Goal: Task Accomplishment & Management: Manage account settings

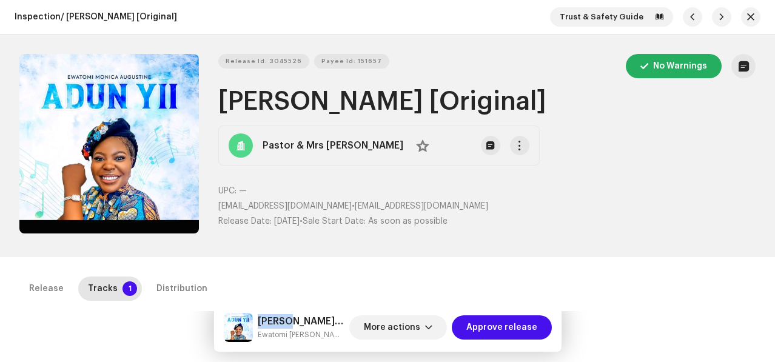
drag, startPoint x: 259, startPoint y: 321, endPoint x: 291, endPoint y: 320, distance: 31.5
click at [291, 320] on h5 "Adun Yi [Original]" at bounding box center [301, 321] width 87 height 15
drag, startPoint x: 295, startPoint y: 319, endPoint x: 255, endPoint y: 318, distance: 40.0
click at [255, 318] on div "Adun Yi [Original] Ewatomi Monica Augustine" at bounding box center [284, 327] width 121 height 29
copy div "Adun Yi"
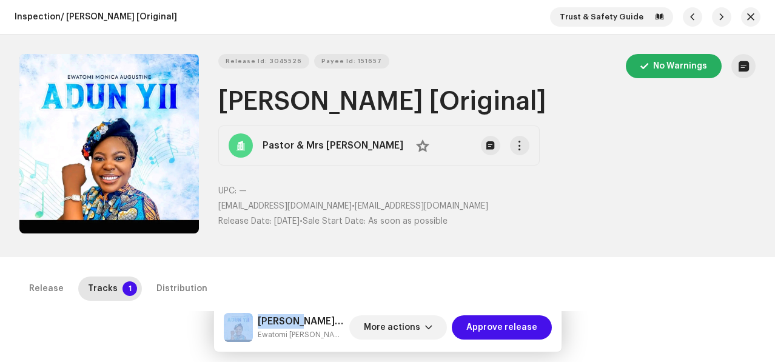
drag, startPoint x: 256, startPoint y: 334, endPoint x: 353, endPoint y: 339, distance: 97.1
click at [353, 339] on div "Adun Yi [Original] Ewatomi Monica Augustine More actions Approve release" at bounding box center [388, 327] width 328 height 29
copy small "Ewatomi [PERSON_NAME]"
click at [488, 321] on span "Approve release" at bounding box center [501, 327] width 71 height 24
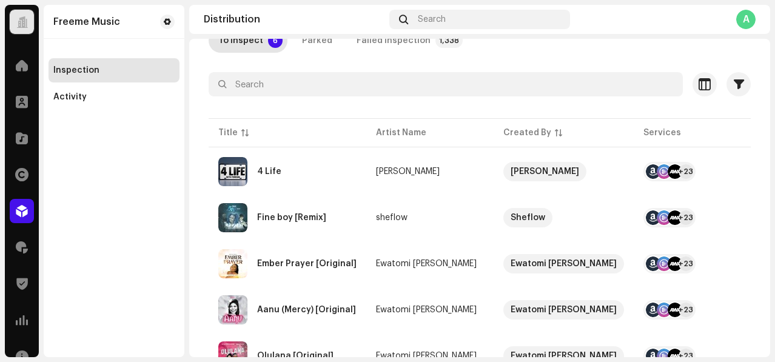
scroll to position [147, 0]
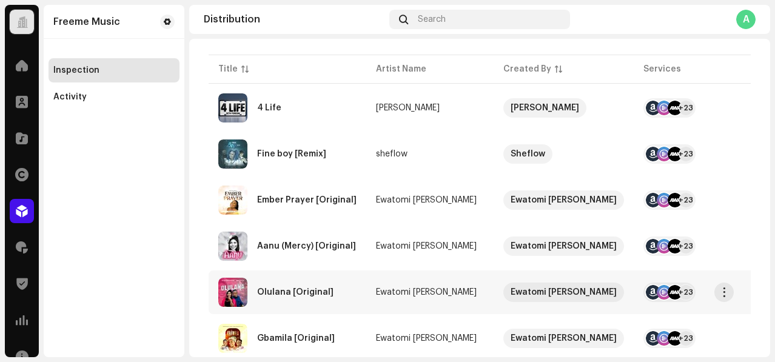
click at [350, 292] on div "Olulana [Original]" at bounding box center [287, 292] width 138 height 29
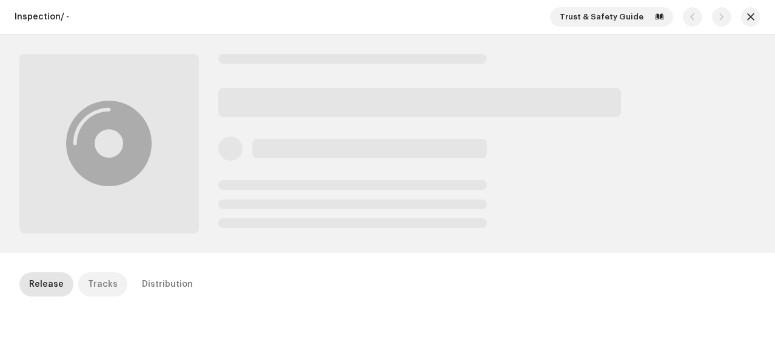
click at [103, 285] on div "Tracks" at bounding box center [103, 284] width 30 height 24
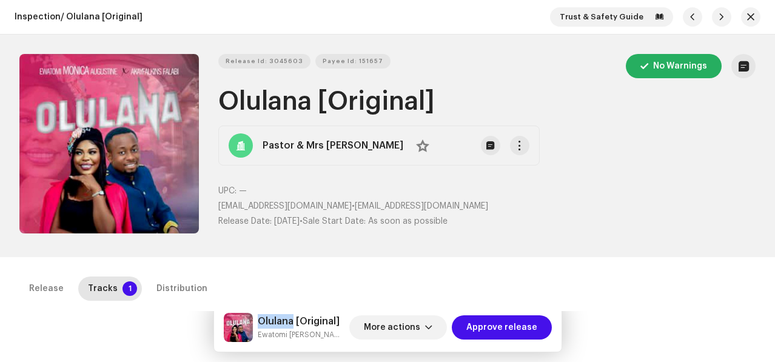
drag, startPoint x: 259, startPoint y: 324, endPoint x: 292, endPoint y: 324, distance: 32.1
click at [292, 324] on h5 "Olulana [Original]" at bounding box center [301, 321] width 87 height 15
copy h5 "Olulana"
click at [487, 325] on span "Approve release" at bounding box center [501, 327] width 71 height 24
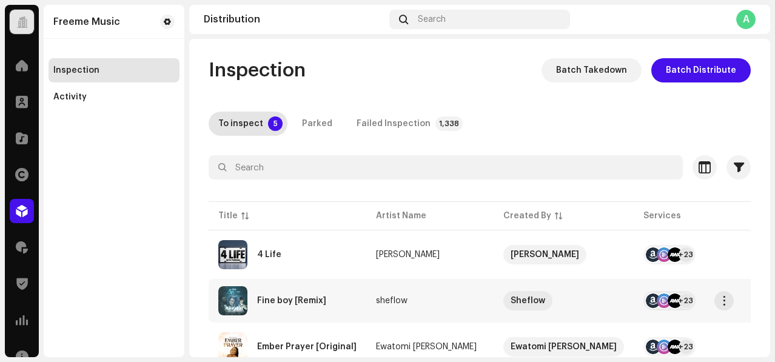
scroll to position [140, 0]
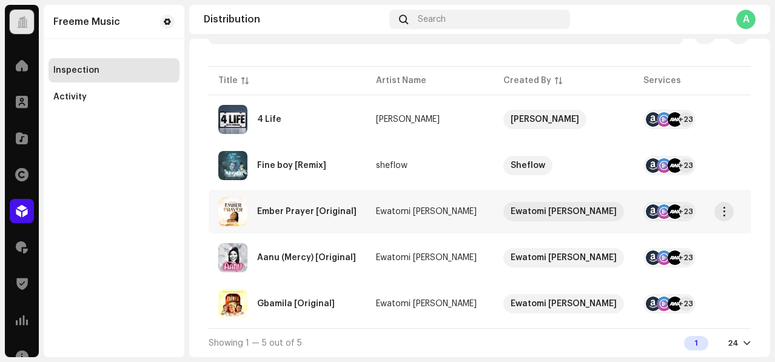
click at [368, 218] on td "Ewatomi Monica Augustine" at bounding box center [429, 212] width 127 height 44
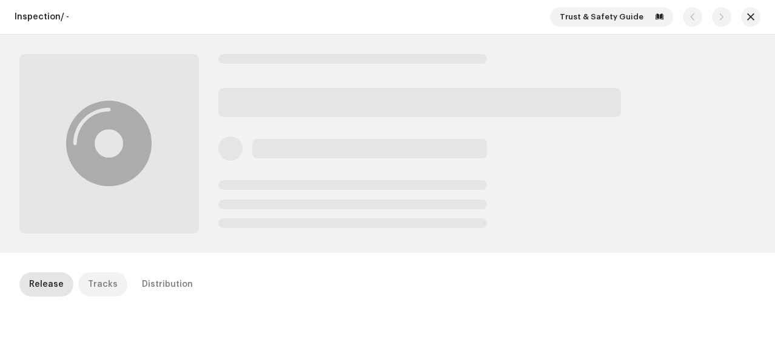
click at [93, 284] on div "Tracks" at bounding box center [103, 284] width 30 height 24
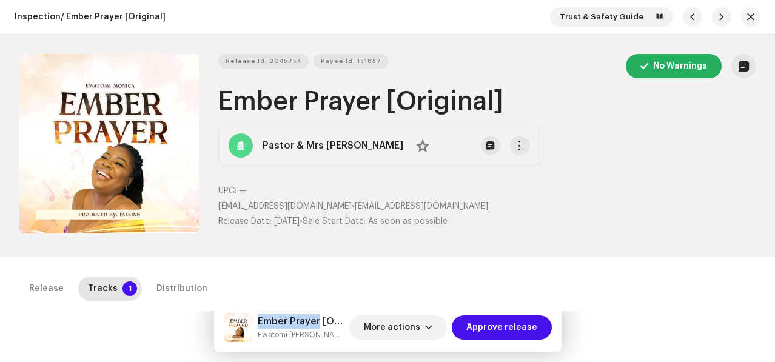
drag, startPoint x: 259, startPoint y: 322, endPoint x: 319, endPoint y: 321, distance: 60.0
click at [319, 321] on h5 "Ember Prayer [Original]" at bounding box center [301, 321] width 87 height 15
copy h5 "Ember Prayer"
click at [505, 325] on span "Approve release" at bounding box center [501, 327] width 71 height 24
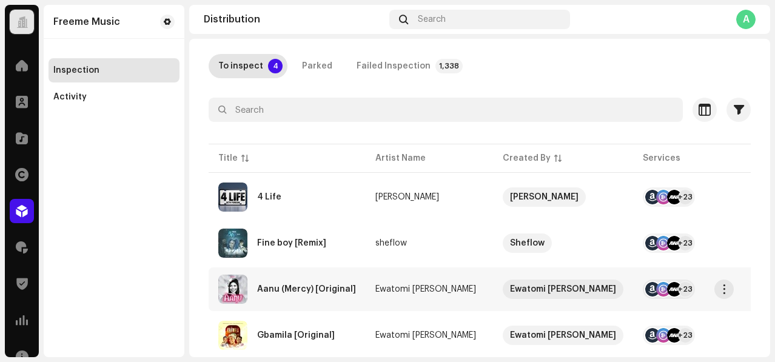
scroll to position [94, 0]
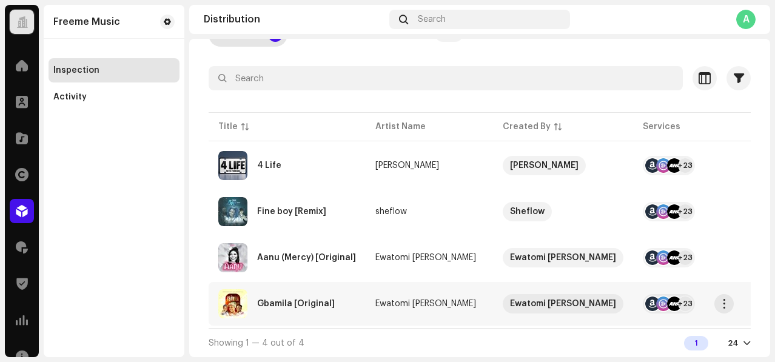
click at [345, 293] on div "Gbamila [Original]" at bounding box center [287, 303] width 138 height 29
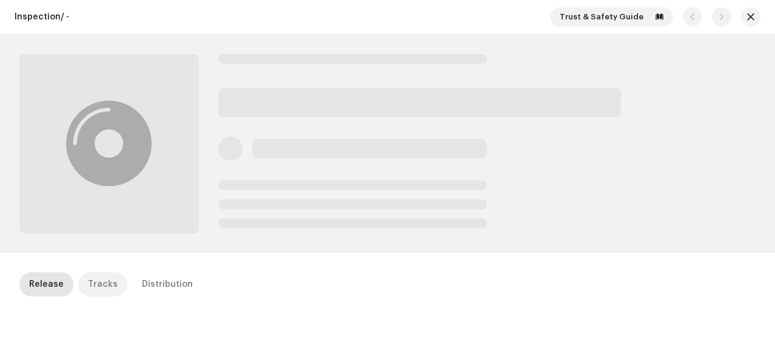
click at [105, 280] on div "Tracks" at bounding box center [103, 284] width 30 height 24
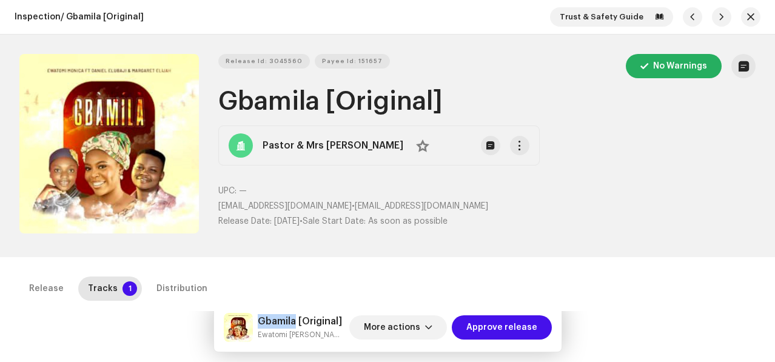
drag, startPoint x: 259, startPoint y: 317, endPoint x: 295, endPoint y: 321, distance: 35.3
click at [295, 321] on h5 "Gbamila [Original]" at bounding box center [301, 321] width 87 height 15
copy h5 "Gbamila"
click at [478, 335] on span "Approve release" at bounding box center [501, 327] width 71 height 24
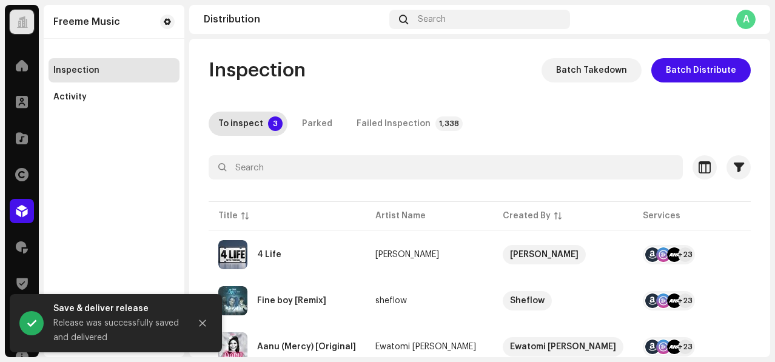
scroll to position [48, 0]
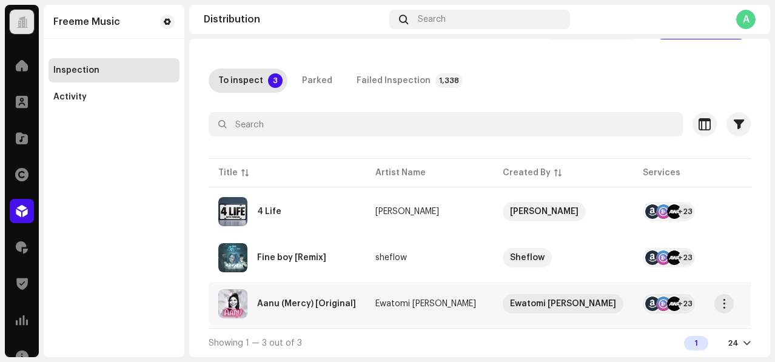
click at [365, 299] on td "Ewatomi Monica Augustine" at bounding box center [428, 304] width 127 height 44
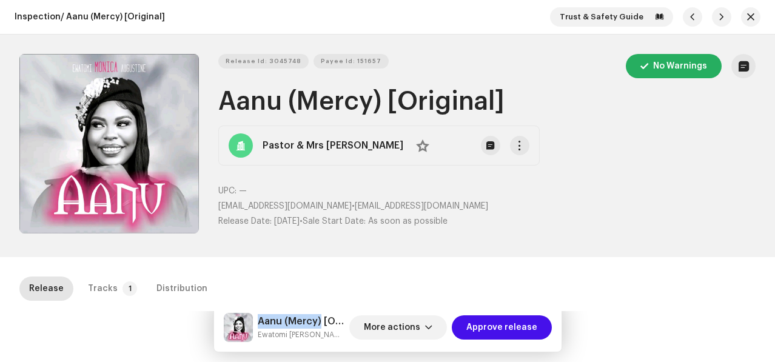
drag, startPoint x: 256, startPoint y: 321, endPoint x: 319, endPoint y: 321, distance: 62.4
click at [319, 321] on div "Aanu (Mercy) [Original] Ewatomi Monica Augustine" at bounding box center [284, 327] width 121 height 29
copy h5 "Aanu (Mercy)"
click at [486, 321] on span "Approve release" at bounding box center [501, 327] width 71 height 24
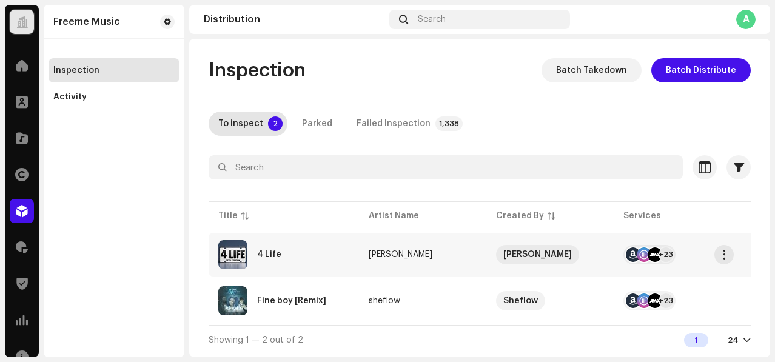
scroll to position [2, 0]
click at [321, 302] on div "Fine boy [Remix]" at bounding box center [291, 300] width 69 height 8
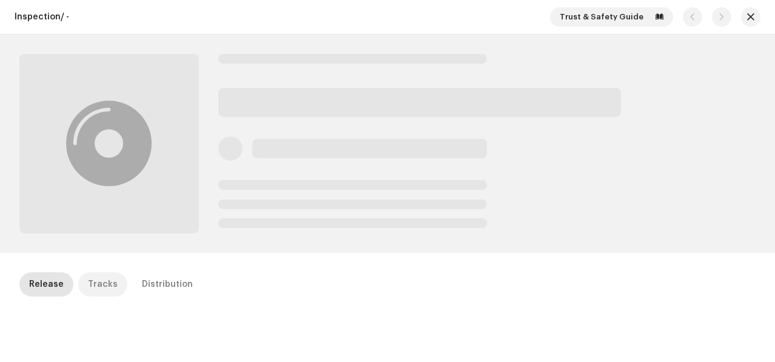
click at [101, 279] on div "Tracks" at bounding box center [103, 284] width 30 height 24
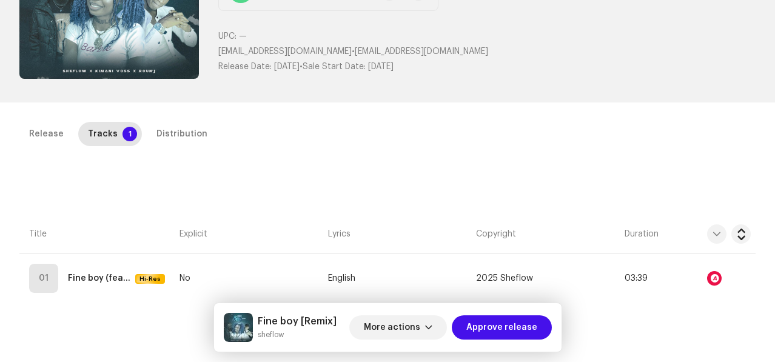
scroll to position [172, 0]
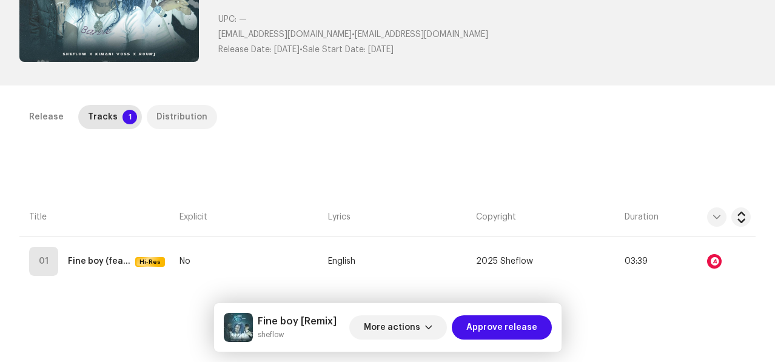
click at [170, 113] on div "Distribution" at bounding box center [181, 117] width 51 height 24
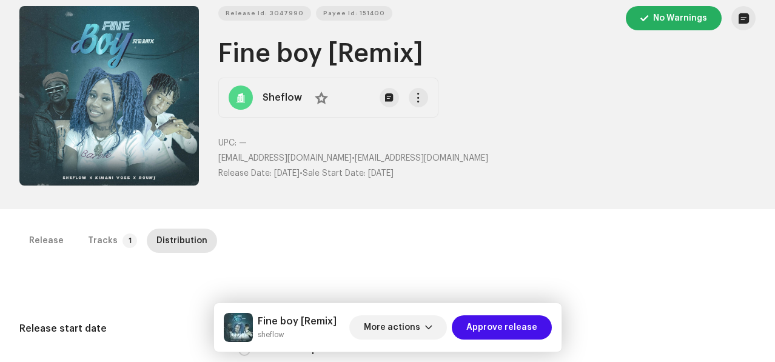
scroll to position [8, 0]
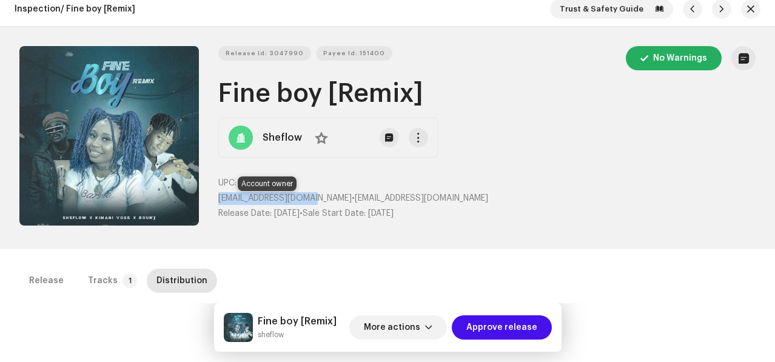
drag, startPoint x: 216, startPoint y: 200, endPoint x: 315, endPoint y: 199, distance: 98.2
click at [315, 199] on span "sheflow2040@gmail.com" at bounding box center [284, 198] width 133 height 8
copy span "sheflow2040@gmail.com"
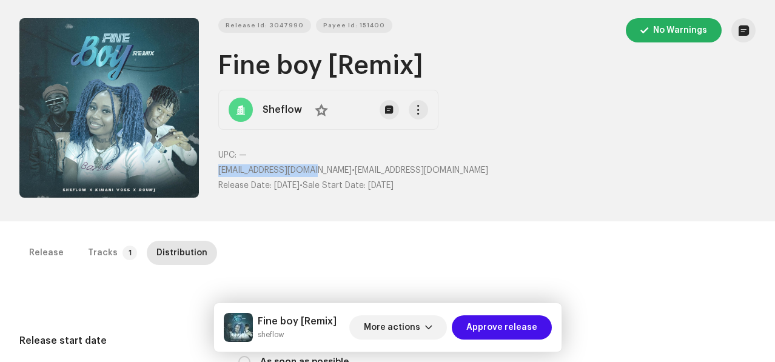
scroll to position [0, 0]
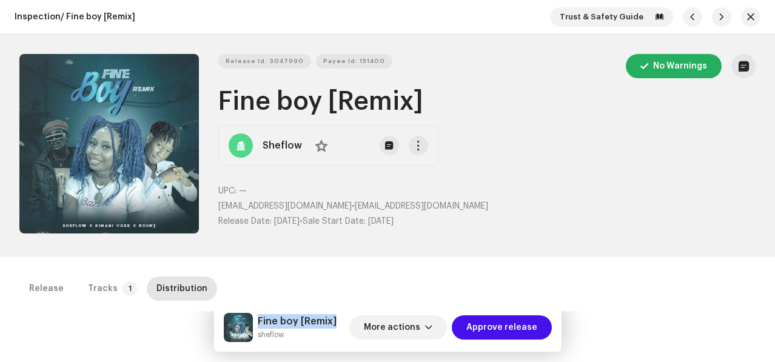
drag, startPoint x: 259, startPoint y: 321, endPoint x: 342, endPoint y: 326, distance: 83.2
click at [342, 326] on div "Fine boy [Remix] sheflow More actions Approve release" at bounding box center [388, 327] width 328 height 29
copy h5 "Fine boy [Remix]"
click at [507, 324] on span "Approve release" at bounding box center [501, 327] width 71 height 24
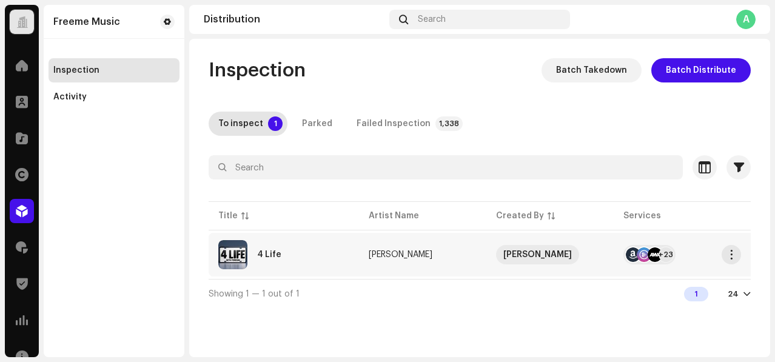
click at [315, 250] on div "4 Life" at bounding box center [283, 254] width 131 height 29
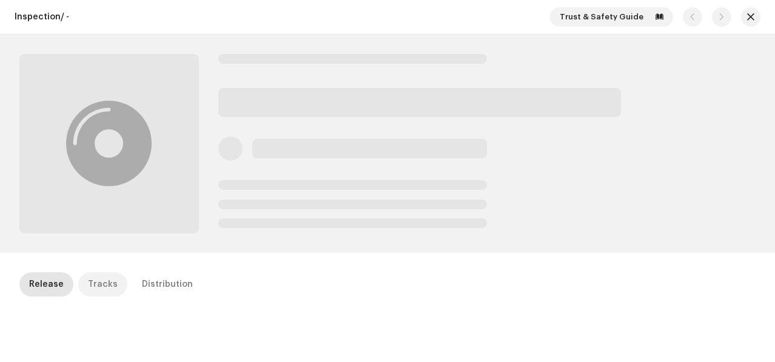
click at [88, 279] on div "Tracks" at bounding box center [103, 284] width 30 height 24
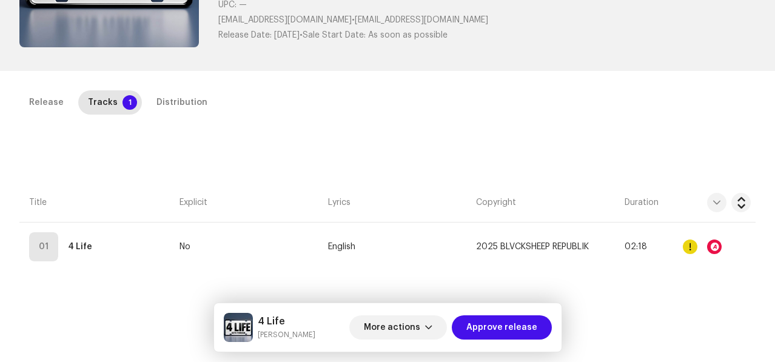
scroll to position [276, 0]
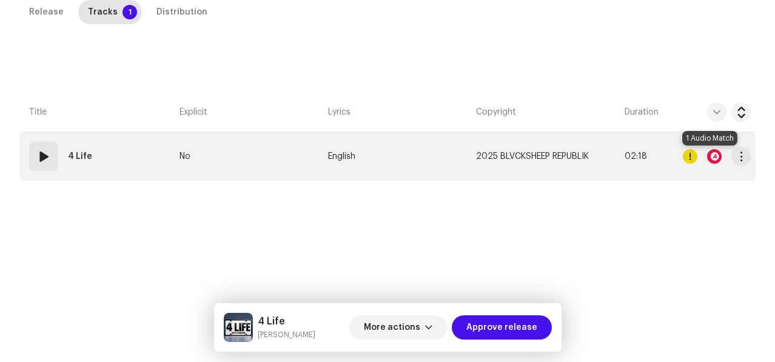
click at [707, 154] on div at bounding box center [714, 156] width 15 height 15
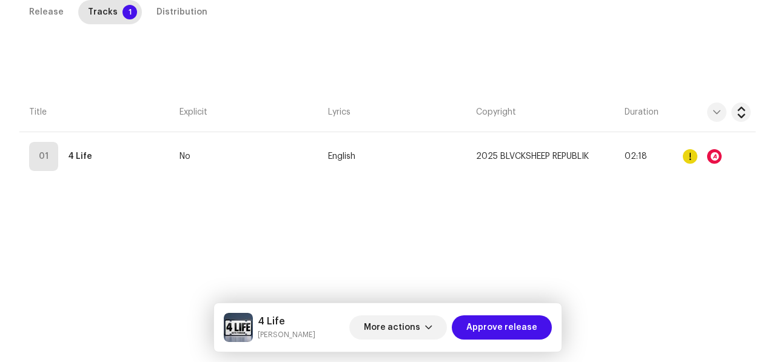
click at [141, 225] on div "Audio Recognition by Remix/Sample 1 All results require review/listening to avo…" at bounding box center [387, 181] width 775 height 362
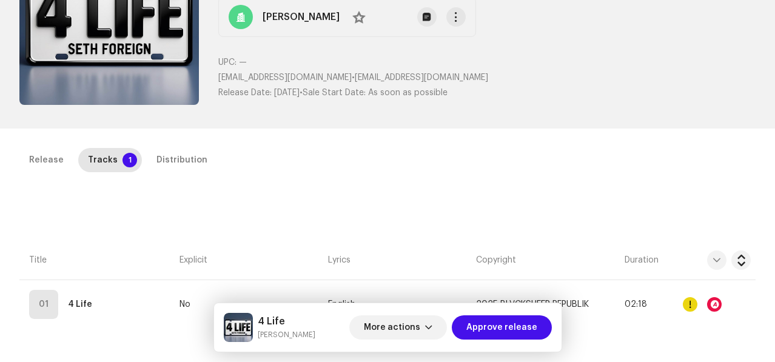
scroll to position [0, 0]
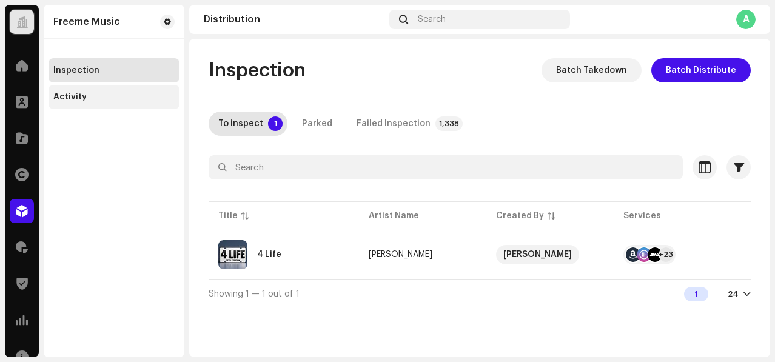
click at [114, 96] on div "Activity" at bounding box center [113, 97] width 121 height 10
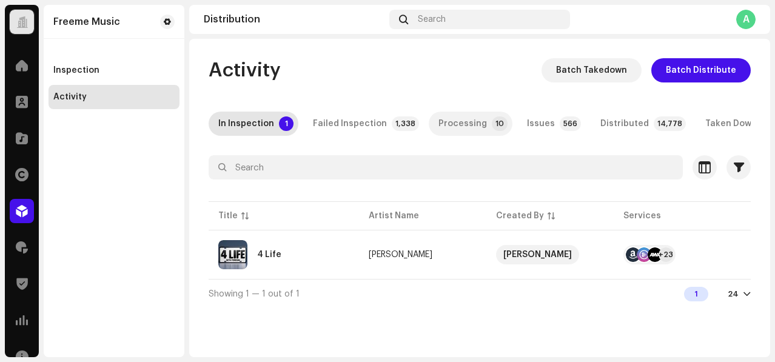
click at [459, 125] on div "Processing" at bounding box center [462, 124] width 48 height 24
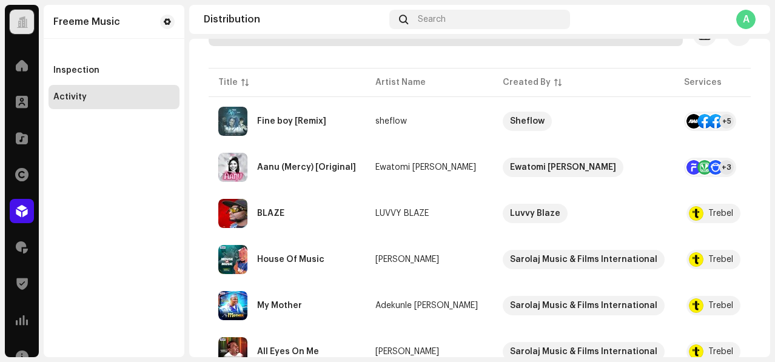
scroll to position [139, 0]
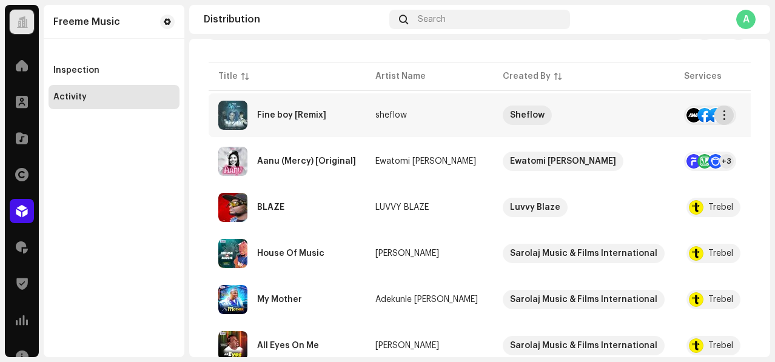
click at [725, 119] on span "button" at bounding box center [723, 115] width 9 height 10
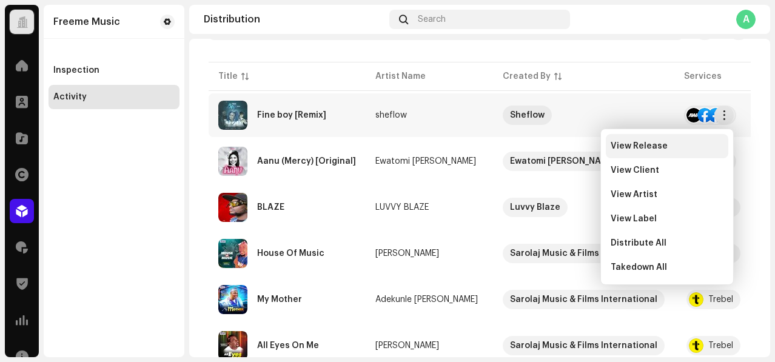
click at [645, 151] on div "View Release" at bounding box center [666, 146] width 122 height 24
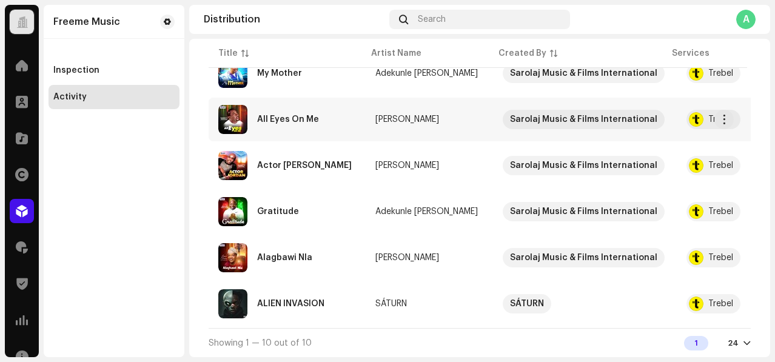
scroll to position [0, 0]
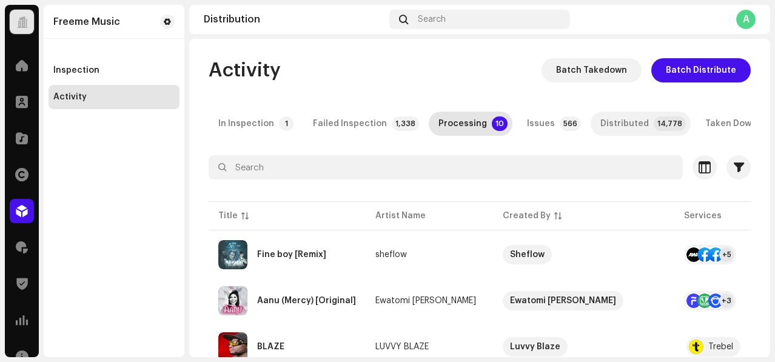
click at [600, 122] on div "Distributed" at bounding box center [624, 124] width 48 height 24
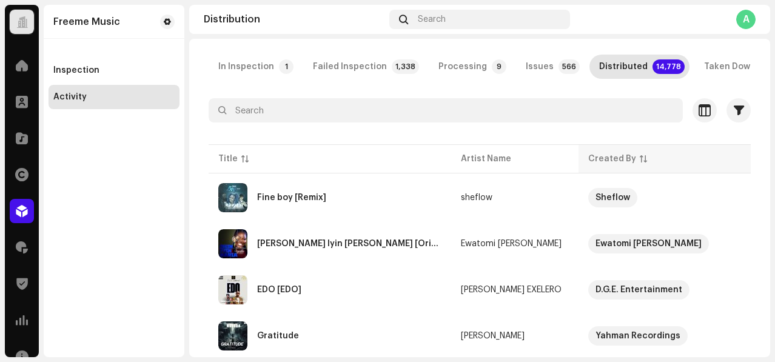
scroll to position [105, 0]
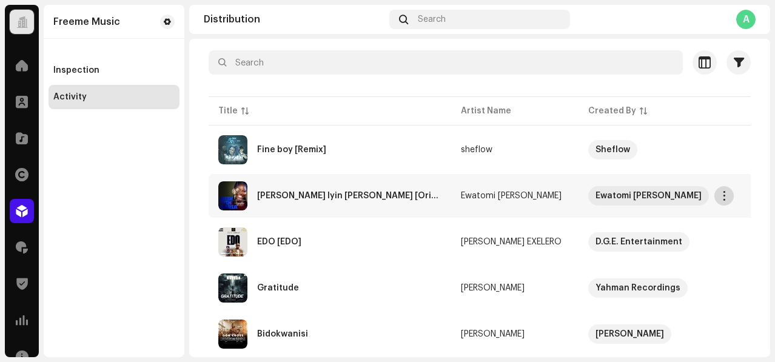
click at [724, 199] on span "button" at bounding box center [723, 196] width 9 height 10
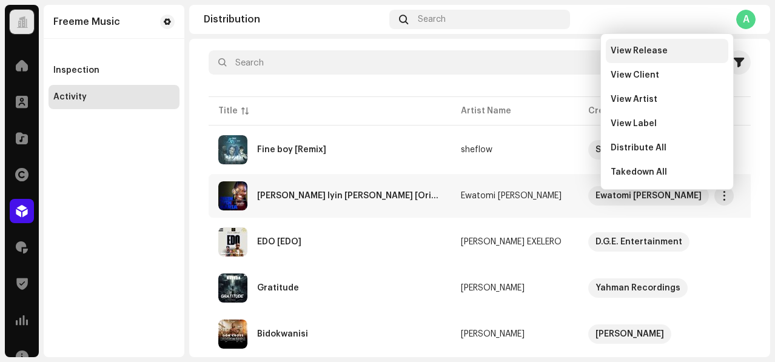
click at [638, 48] on span "View Release" at bounding box center [638, 51] width 57 height 10
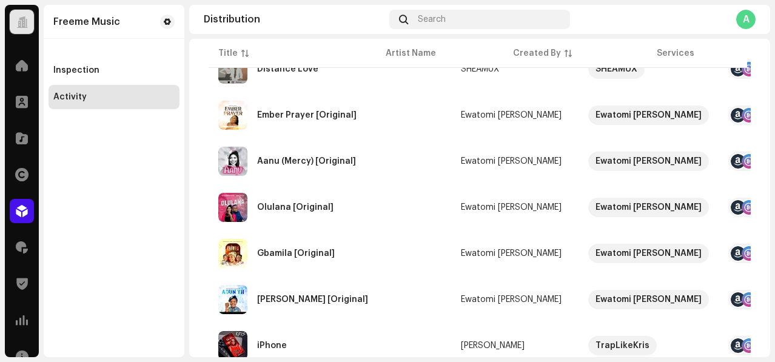
scroll to position [652, 0]
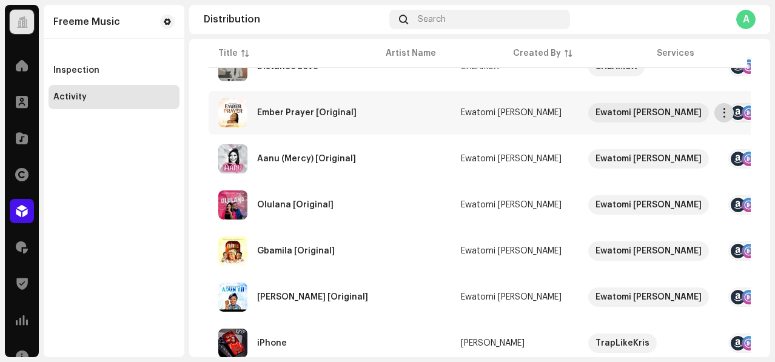
click at [724, 114] on span "button" at bounding box center [723, 113] width 9 height 10
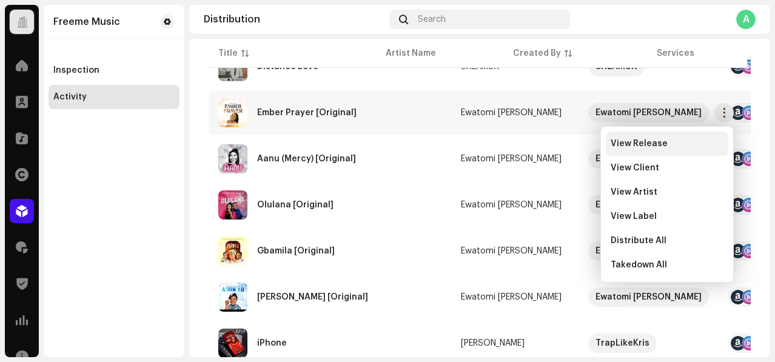
click at [632, 142] on span "View Release" at bounding box center [638, 144] width 57 height 10
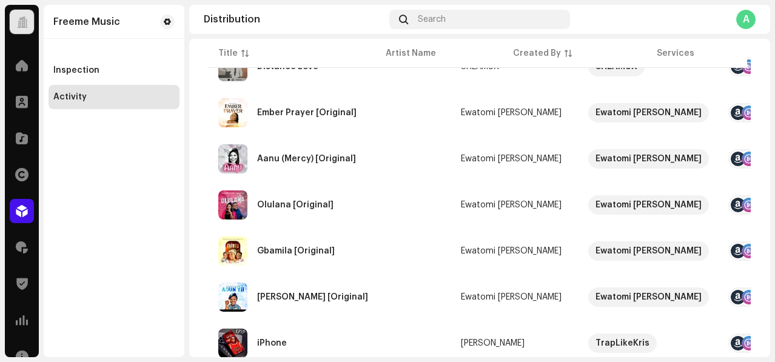
scroll to position [675, 0]
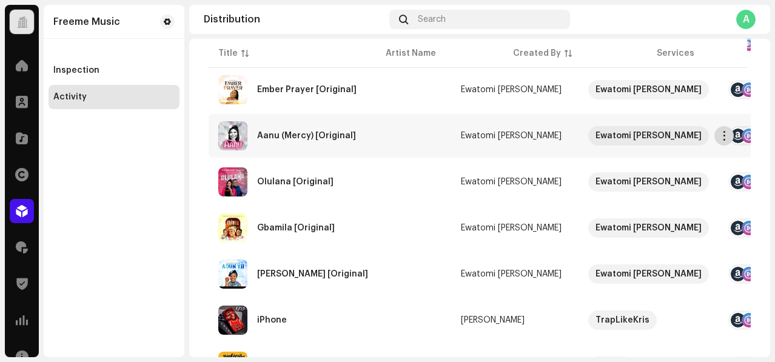
click at [723, 141] on span "button" at bounding box center [723, 136] width 9 height 10
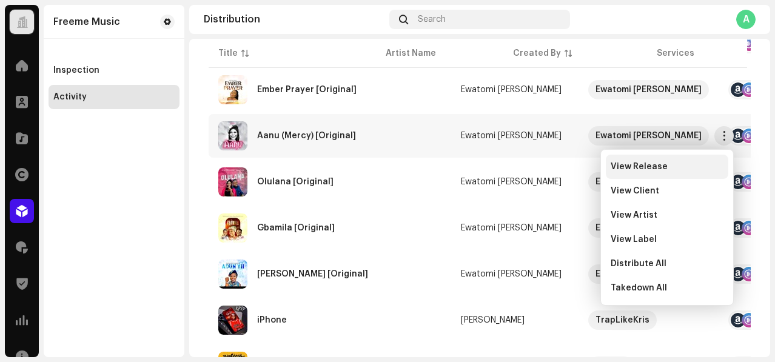
click at [633, 167] on span "View Release" at bounding box center [638, 167] width 57 height 10
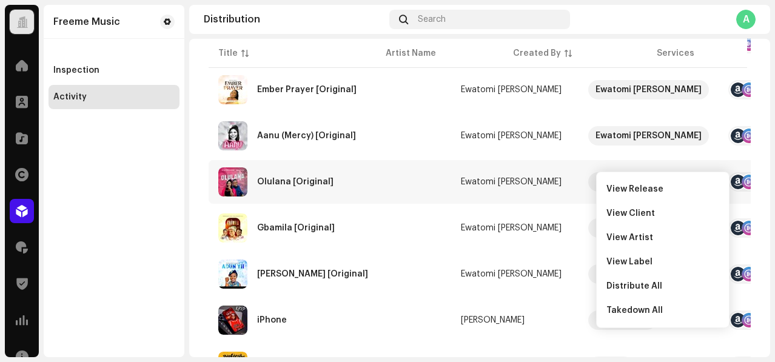
click at [757, 168] on div "Activity Batch Takedown Batch Distribute In Inspection 1 Failed Inspection 1,33…" at bounding box center [479, 40] width 581 height 1312
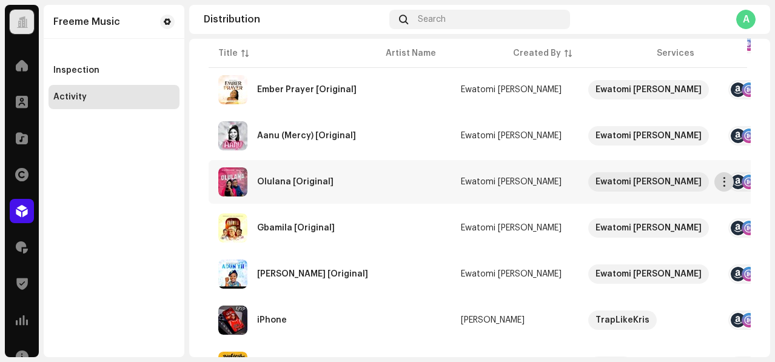
click at [725, 187] on span "button" at bounding box center [723, 182] width 9 height 10
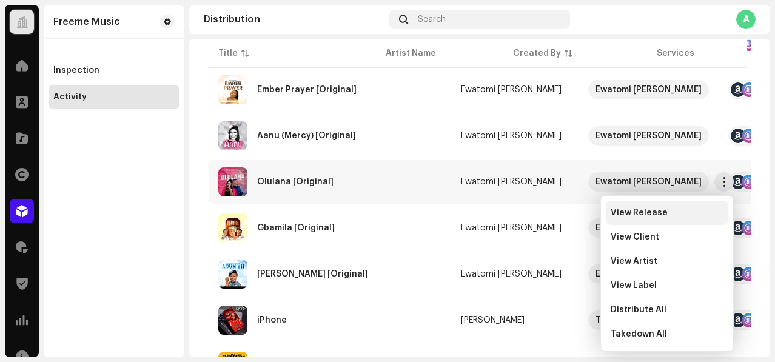
click at [641, 201] on div "View Release" at bounding box center [666, 213] width 122 height 24
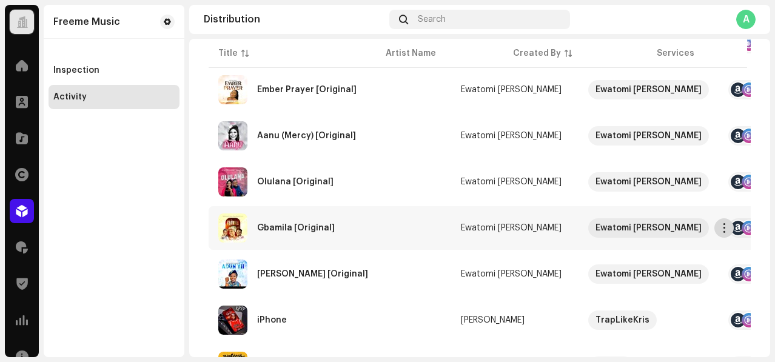
click at [724, 233] on span "button" at bounding box center [723, 228] width 9 height 10
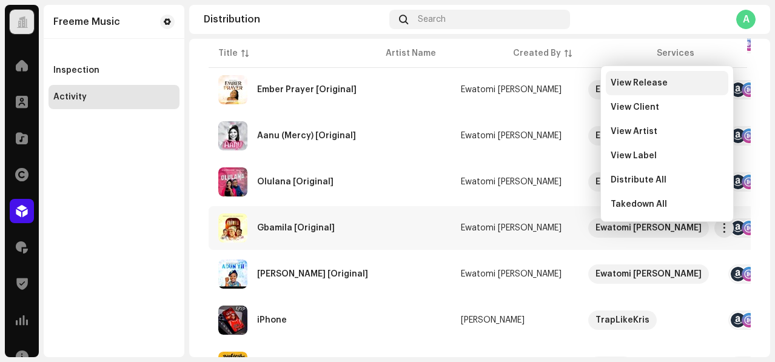
click at [662, 74] on div "View Release" at bounding box center [666, 83] width 122 height 24
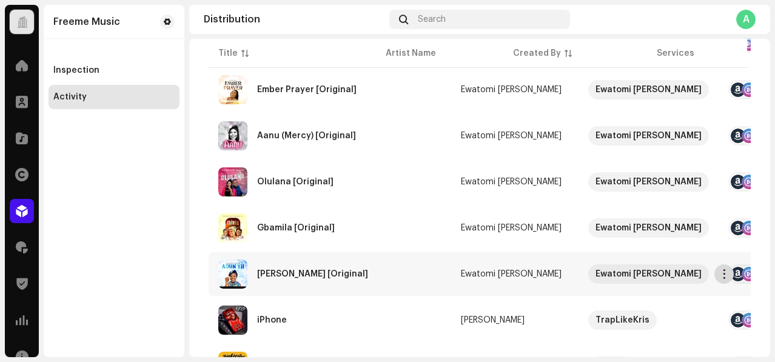
click at [727, 278] on span "button" at bounding box center [723, 274] width 9 height 10
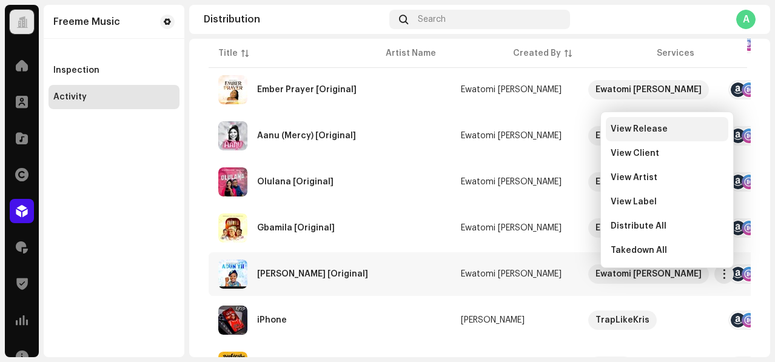
click at [613, 131] on span "View Release" at bounding box center [638, 129] width 57 height 10
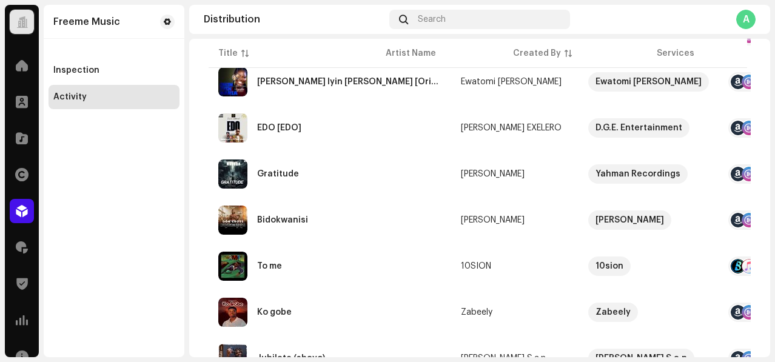
scroll to position [221, 0]
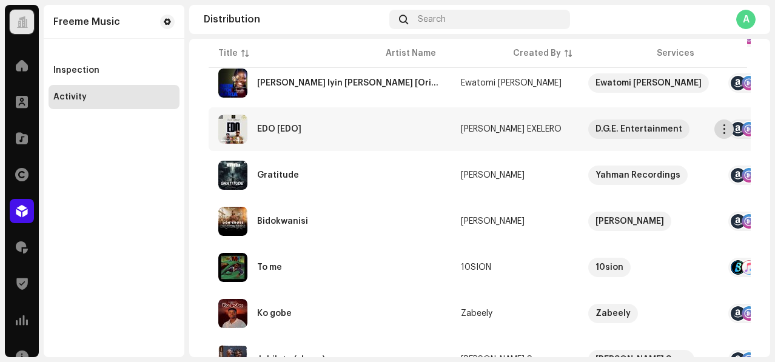
click at [723, 132] on span "button" at bounding box center [723, 129] width 9 height 10
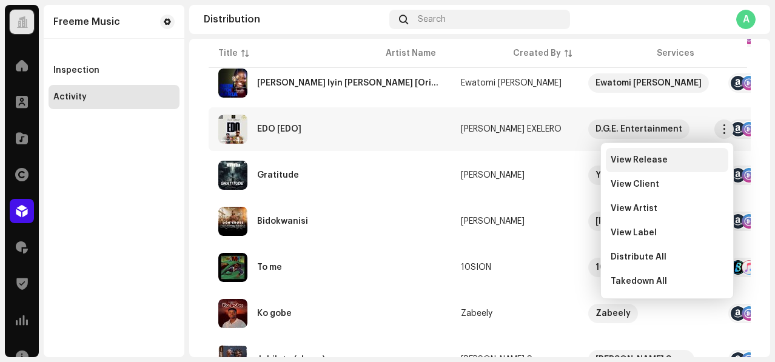
click at [617, 162] on span "View Release" at bounding box center [638, 160] width 57 height 10
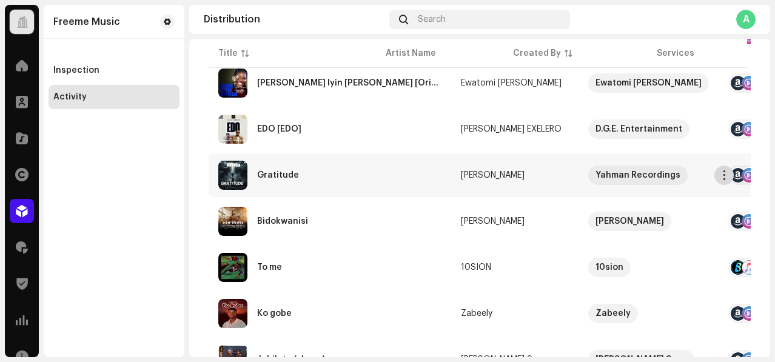
click at [725, 180] on span "button" at bounding box center [723, 175] width 9 height 10
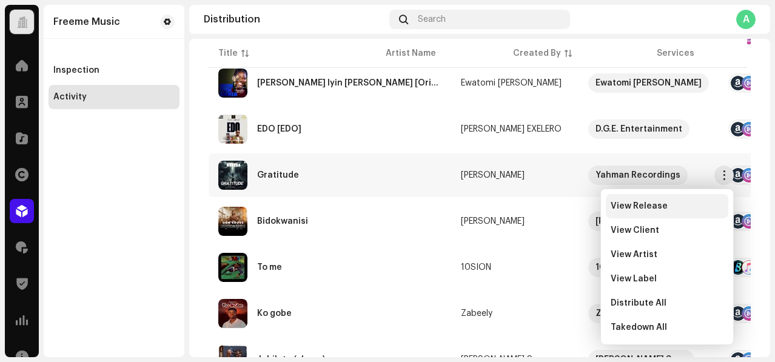
click at [634, 210] on span "View Release" at bounding box center [638, 206] width 57 height 10
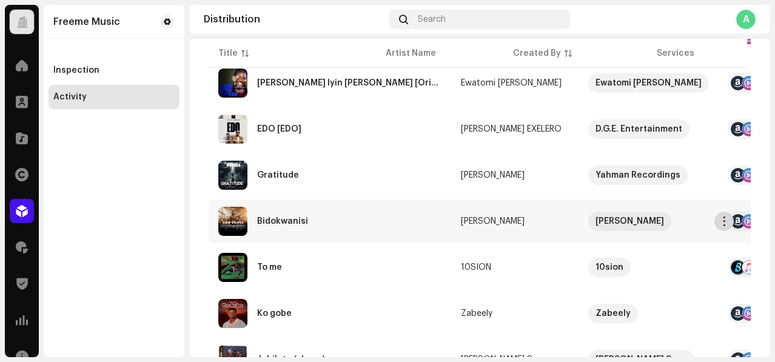
click at [722, 222] on span "button" at bounding box center [723, 221] width 9 height 10
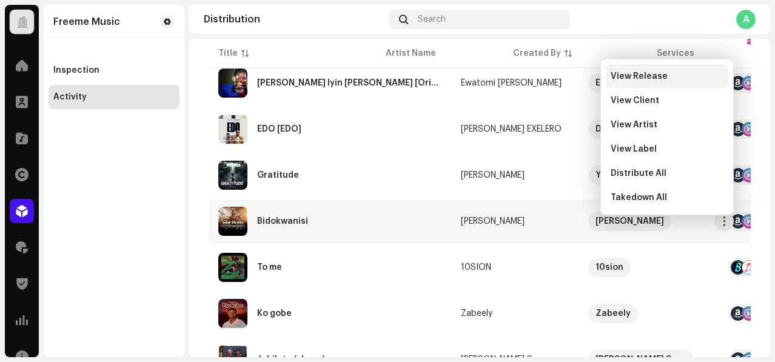
click at [639, 74] on span "View Release" at bounding box center [638, 77] width 57 height 10
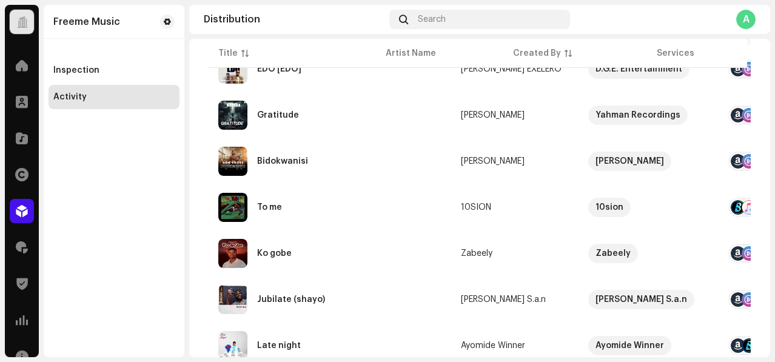
scroll to position [0, 0]
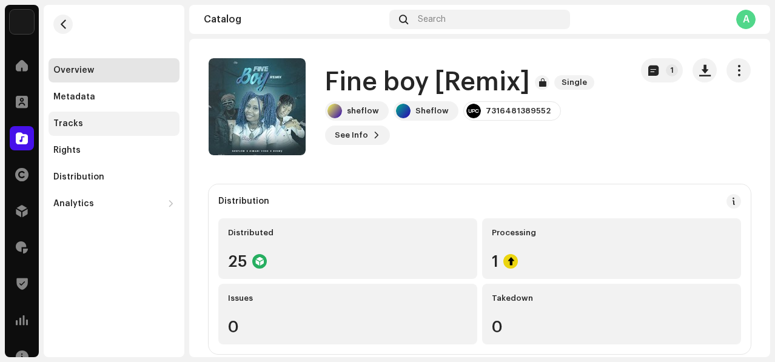
click at [87, 120] on div "Tracks" at bounding box center [113, 124] width 121 height 10
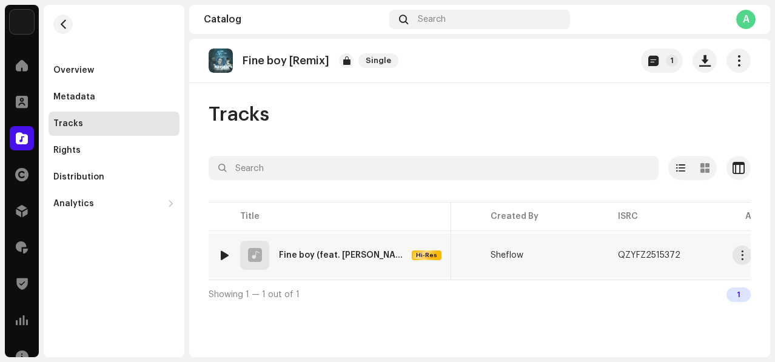
scroll to position [0, 248]
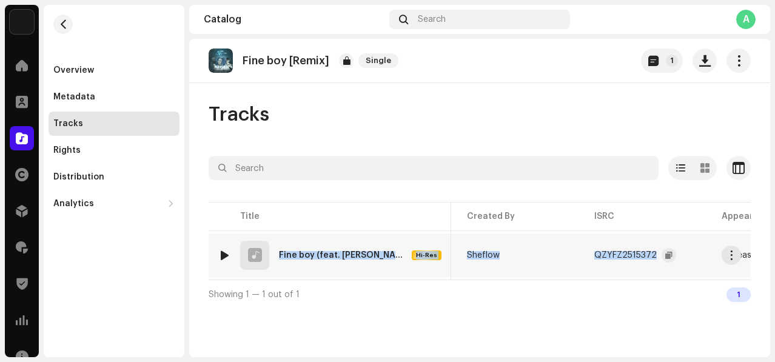
copy tr "Fine boy (feat. Kimani Voss & Roun'J) [Remix] Hi-Res 7143941 sheflow Sheflow QZ…"
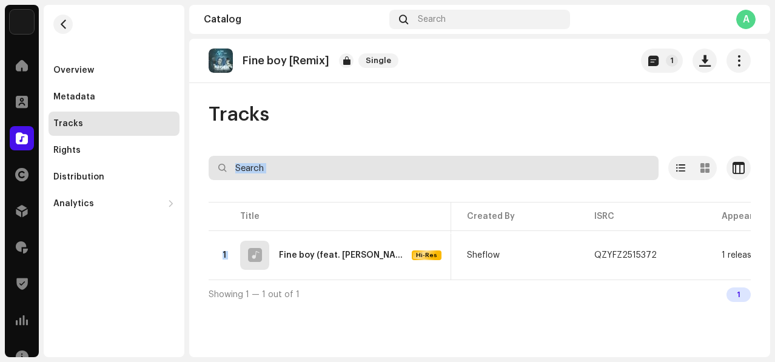
drag, startPoint x: 280, startPoint y: 255, endPoint x: 613, endPoint y: 165, distance: 344.8
click at [613, 165] on div "Selected 0 Options Filters Distribution status In progress Not started Creation…" at bounding box center [479, 232] width 542 height 153
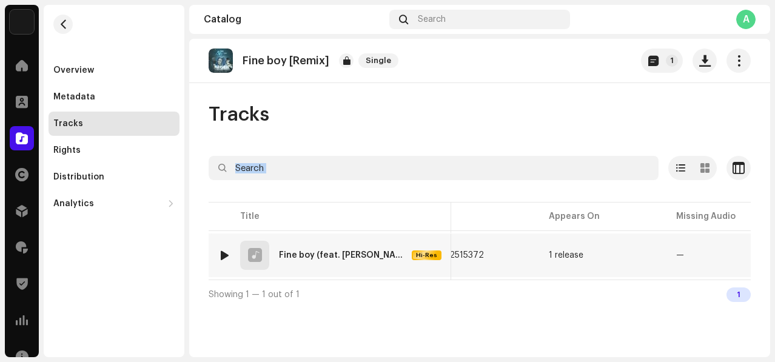
scroll to position [0, 592]
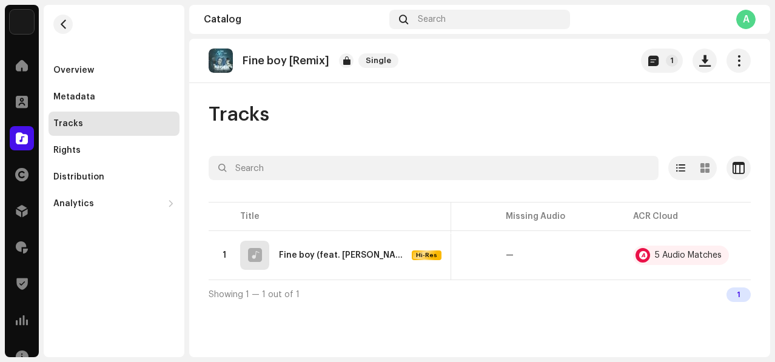
click at [708, 72] on re-m-actions-button at bounding box center [704, 60] width 24 height 24
click at [705, 64] on span "button" at bounding box center [705, 61] width 12 height 10
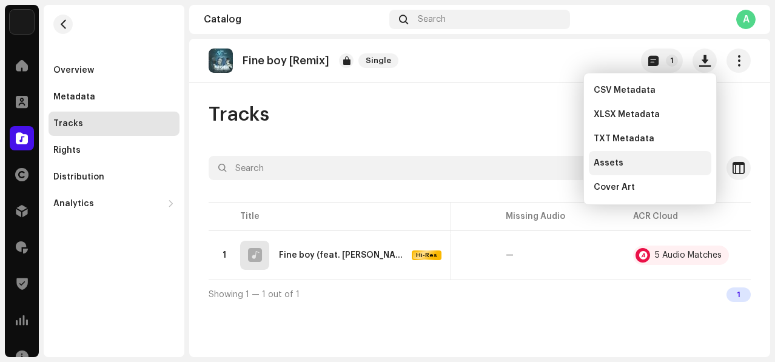
click at [611, 157] on div "Assets" at bounding box center [649, 163] width 122 height 24
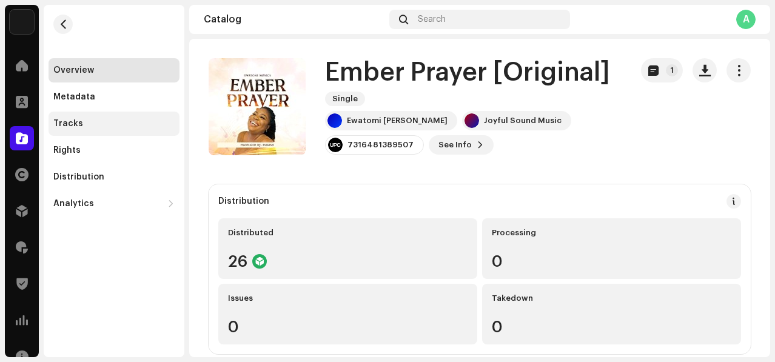
click at [84, 127] on div "Tracks" at bounding box center [113, 124] width 121 height 10
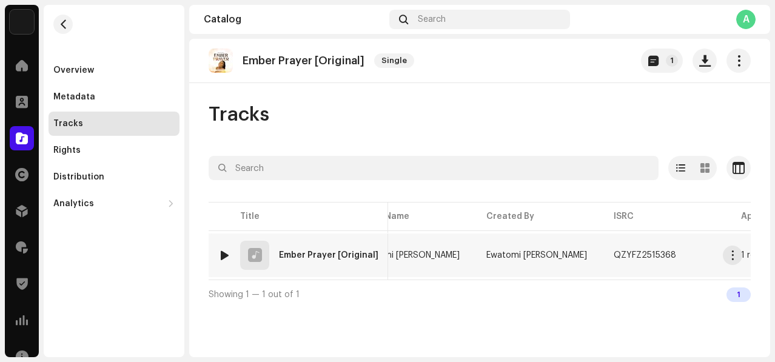
scroll to position [0, 195]
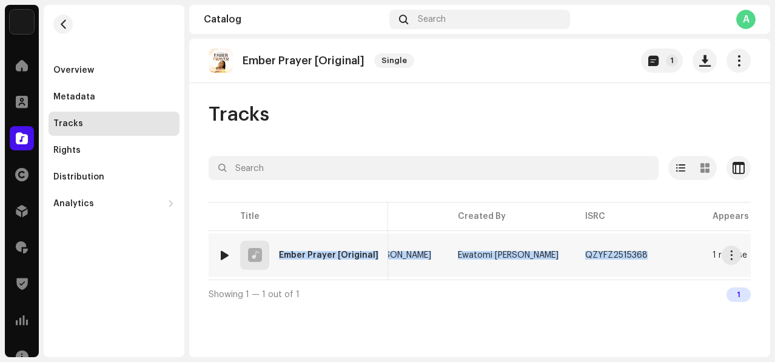
copy tr "Ember Prayer [Original] 7139622 Ewatomi Monica Augustine Ewatomi Monica Augusti…"
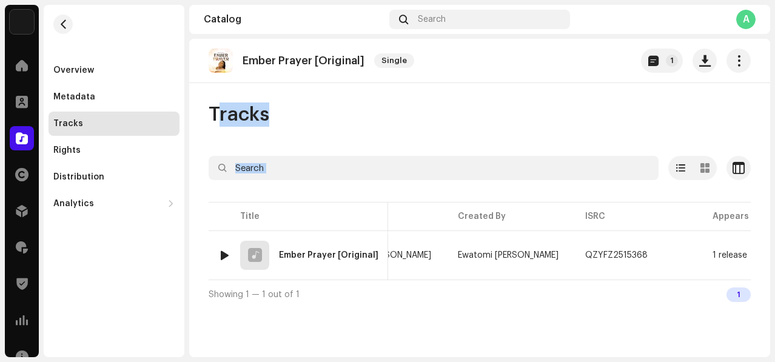
drag, startPoint x: 281, startPoint y: 256, endPoint x: 560, endPoint y: 59, distance: 341.4
click at [560, 59] on catalog-releases-details-tracks "Ember Prayer [Original] Single 1 Tracks Selected 0 Options Filters Distribution…" at bounding box center [479, 174] width 581 height 270
click at [707, 65] on span "button" at bounding box center [705, 61] width 12 height 10
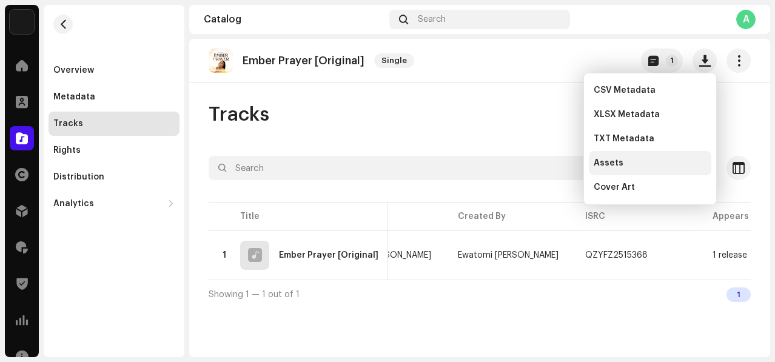
click at [632, 158] on div "Assets" at bounding box center [649, 163] width 113 height 10
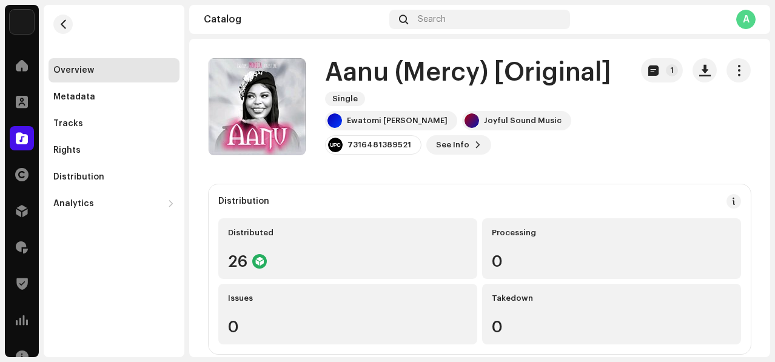
click at [56, 110] on div "Overview Metadata Tracks Rights Distribution Analytics Consumption Engagement G…" at bounding box center [113, 137] width 131 height 158
click at [61, 119] on div "Tracks" at bounding box center [68, 124] width 30 height 10
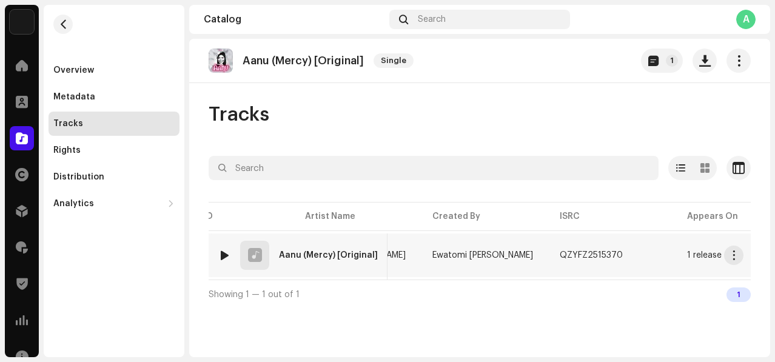
scroll to position [0, 227]
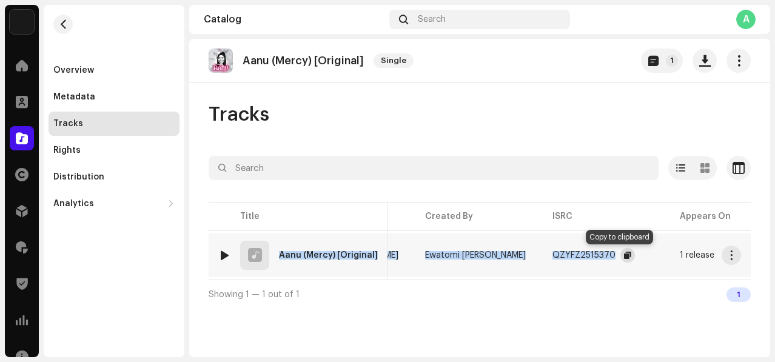
copy tr "Aanu (Mercy) [Original] 7139610 Ewatomi [PERSON_NAME] [PERSON_NAME] QZYFZ2515370"
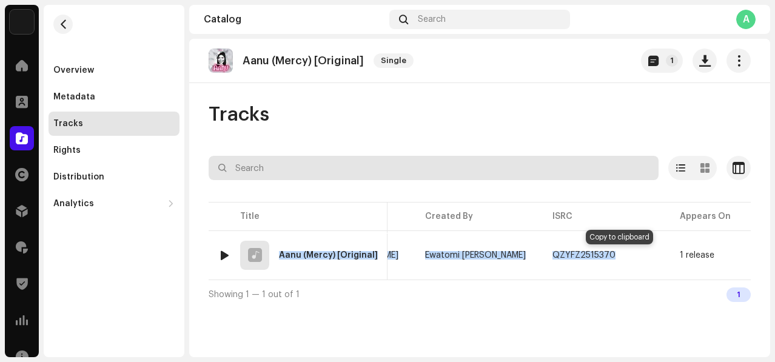
drag, startPoint x: 276, startPoint y: 255, endPoint x: 570, endPoint y: 165, distance: 306.7
click at [570, 165] on div "Selected 0 Options Filters Distribution status In progress Not started Creation…" at bounding box center [479, 232] width 542 height 153
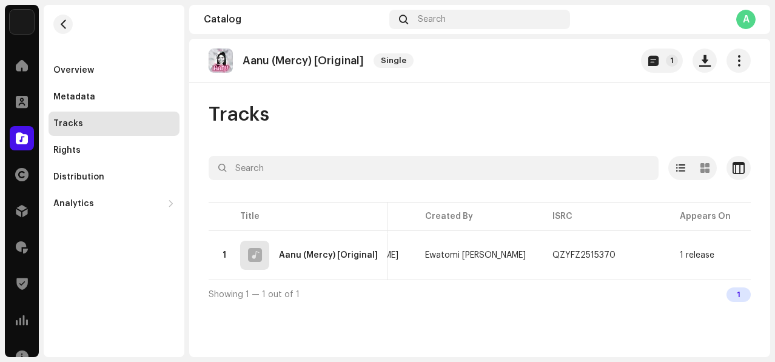
click at [705, 75] on div "Aanu (Mercy) [Original] Single 1" at bounding box center [479, 61] width 581 height 44
click at [702, 62] on span "button" at bounding box center [705, 61] width 12 height 10
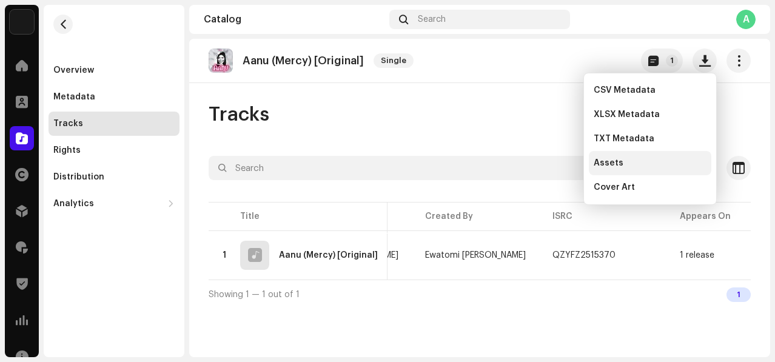
click at [617, 161] on span "Assets" at bounding box center [608, 163] width 30 height 10
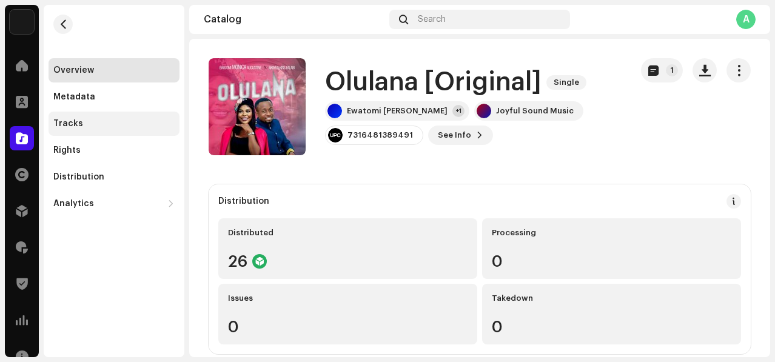
click at [63, 113] on div "Tracks" at bounding box center [113, 124] width 131 height 24
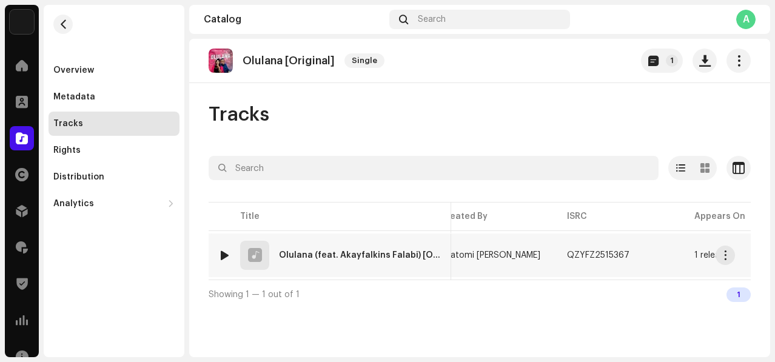
scroll to position [0, 278]
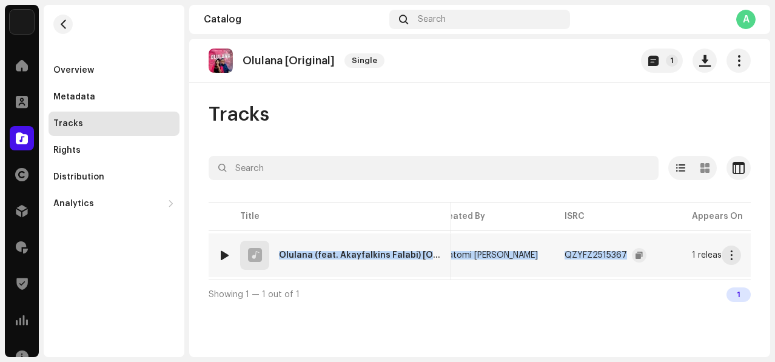
copy tr "Olulana (feat. Akayfalkins Falabi) [Original] 7139310 Ewatomi [PERSON_NAME] [PE…"
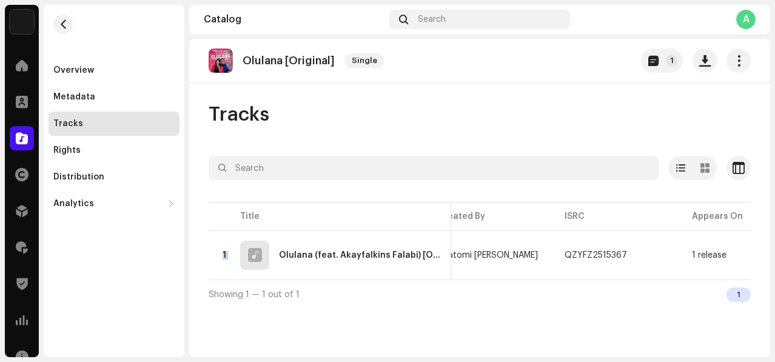
drag, startPoint x: 279, startPoint y: 254, endPoint x: 584, endPoint y: 184, distance: 312.9
click at [584, 184] on div "Selected 0 Options Filters Distribution status In progress Not started Creation…" at bounding box center [479, 232] width 542 height 153
click at [702, 59] on span "button" at bounding box center [705, 61] width 12 height 10
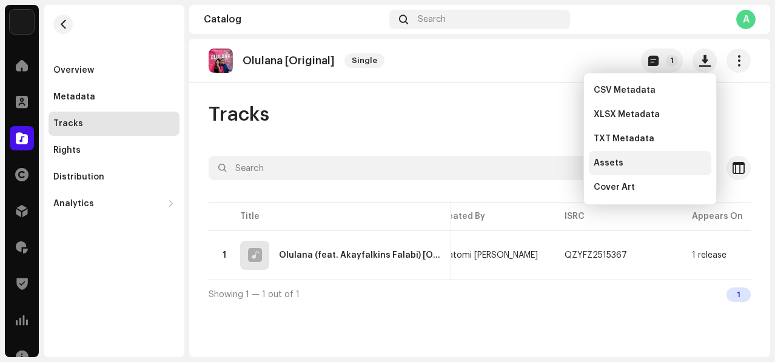
click at [628, 158] on div "Assets" at bounding box center [649, 163] width 113 height 10
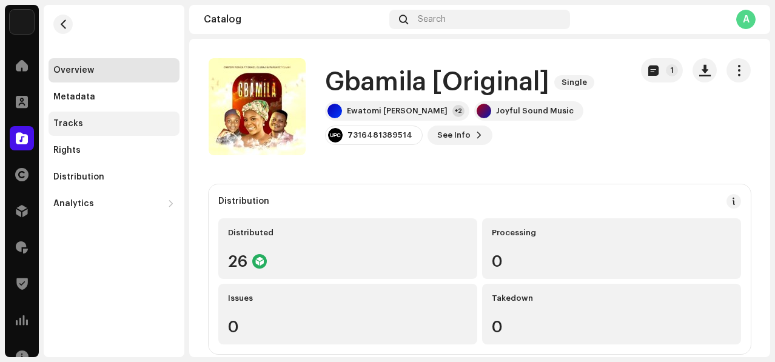
click at [73, 124] on div "Tracks" at bounding box center [68, 124] width 30 height 10
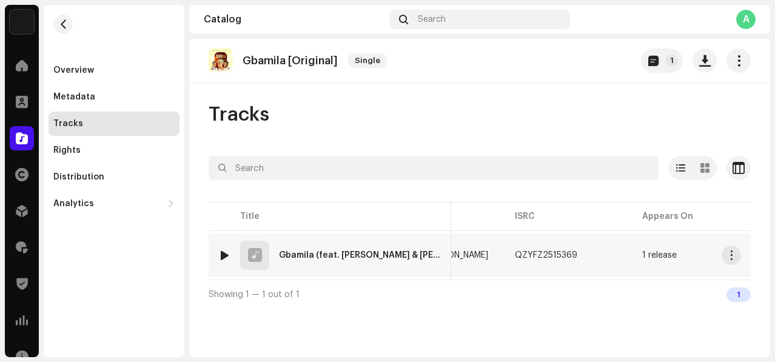
scroll to position [0, 336]
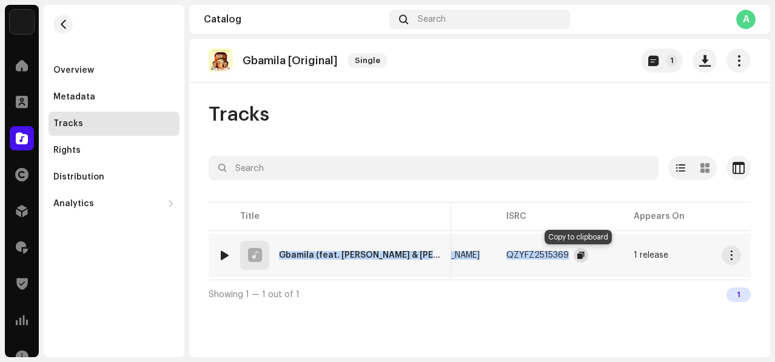
copy tr "Gbamila (feat. [PERSON_NAME] & [PERSON_NAME]) [Original] 7139074 Ewatomi [PERSO…"
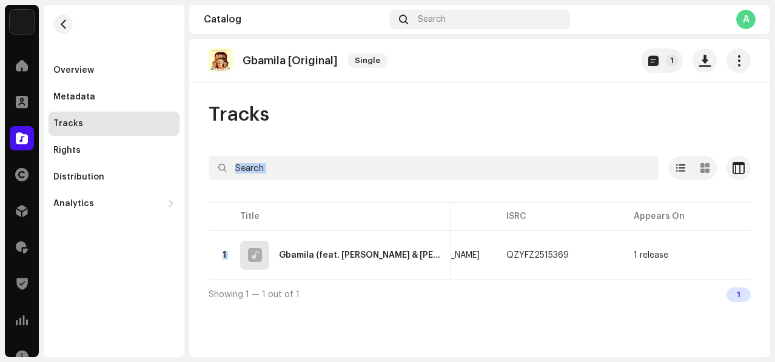
drag, startPoint x: 273, startPoint y: 259, endPoint x: 524, endPoint y: 155, distance: 271.5
click at [524, 155] on div "Tracks Selected 0 Options Filters Distribution status In progress Not started C…" at bounding box center [479, 205] width 581 height 206
click at [703, 68] on button "button" at bounding box center [704, 60] width 24 height 24
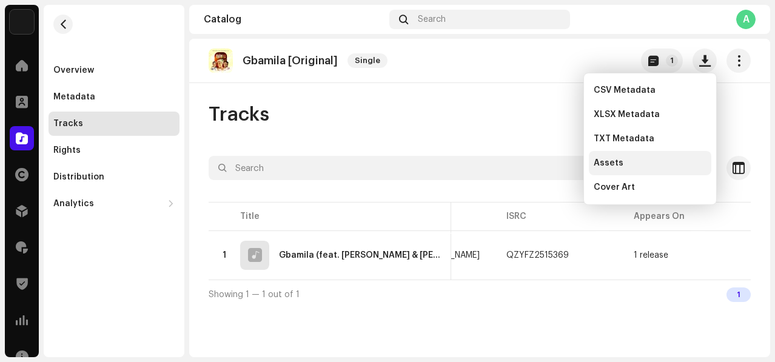
click at [603, 163] on span "Assets" at bounding box center [608, 163] width 30 height 10
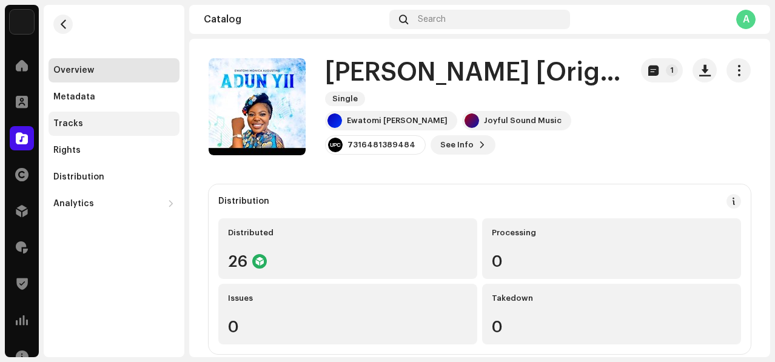
click at [62, 119] on div "Tracks" at bounding box center [68, 124] width 30 height 10
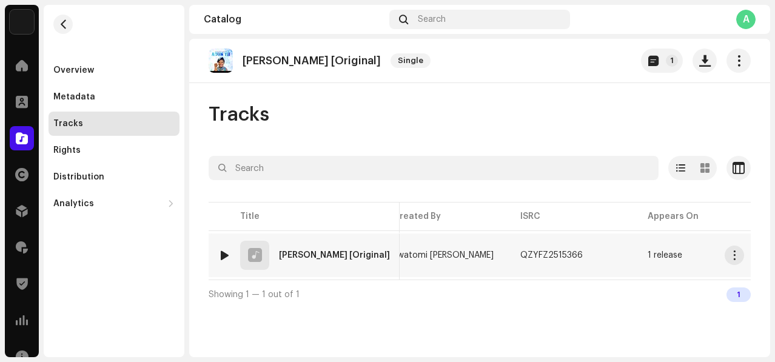
scroll to position [0, 274]
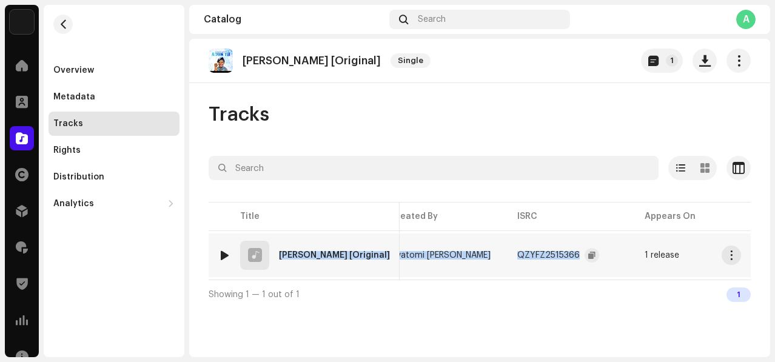
copy tr "Adun Yi [Original] 7138935 Ewatomi Monica Augustine Ewatomi Monica Augustine QZ…"
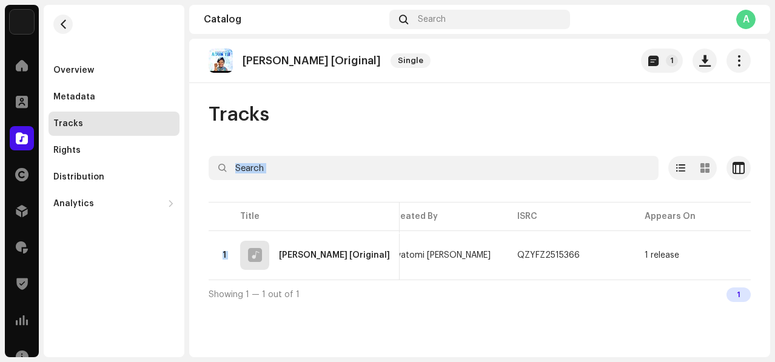
drag, startPoint x: 276, startPoint y: 258, endPoint x: 516, endPoint y: 141, distance: 266.7
click at [516, 141] on div "Tracks Selected 0 Options Filters Distribution status In progress Not started C…" at bounding box center [479, 205] width 581 height 206
click at [704, 56] on span "button" at bounding box center [705, 61] width 12 height 10
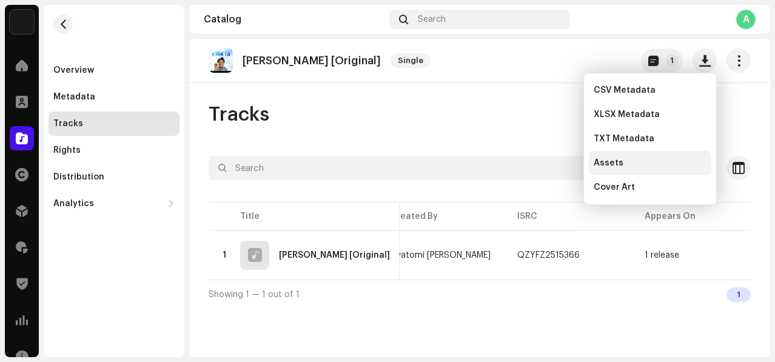
click at [605, 162] on span "Assets" at bounding box center [608, 163] width 30 height 10
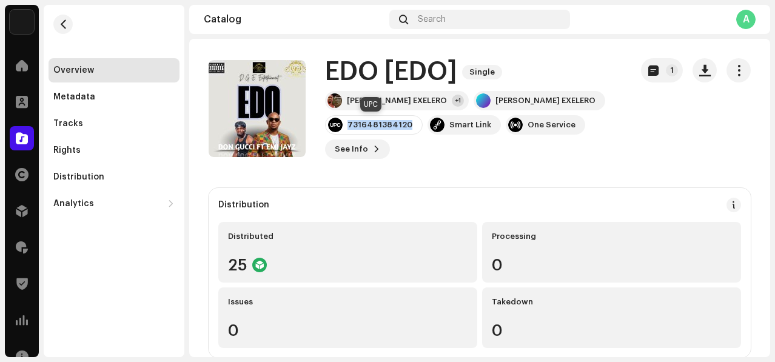
drag, startPoint x: 346, startPoint y: 124, endPoint x: 413, endPoint y: 126, distance: 67.3
click at [413, 126] on div "7316481384120" at bounding box center [374, 124] width 98 height 19
copy div "7316481384120"
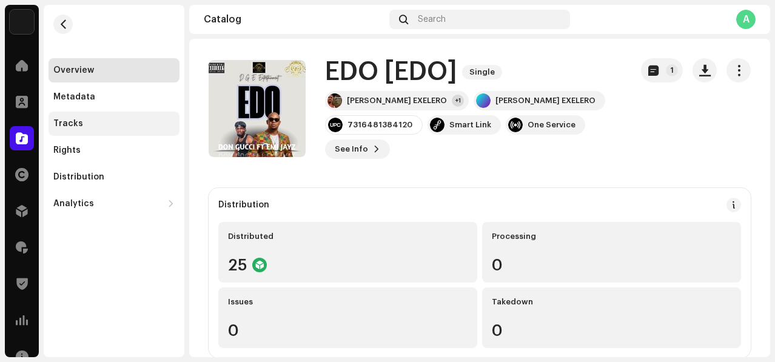
click at [99, 115] on div "Tracks" at bounding box center [113, 124] width 131 height 24
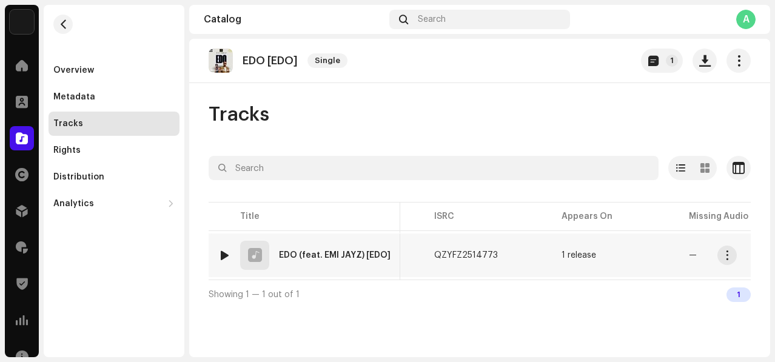
scroll to position [0, 353]
copy tr "EDO (feat. EMI JAYZ) [EDO] 7142877 DON GUCCI EXELERO D.G.E. Entertainment QZYFZ…"
drag, startPoint x: 321, startPoint y: 254, endPoint x: 518, endPoint y: 187, distance: 207.9
click at [518, 187] on div "Selected 0 Options Filters Distribution status In progress Not started Creation…" at bounding box center [479, 232] width 542 height 153
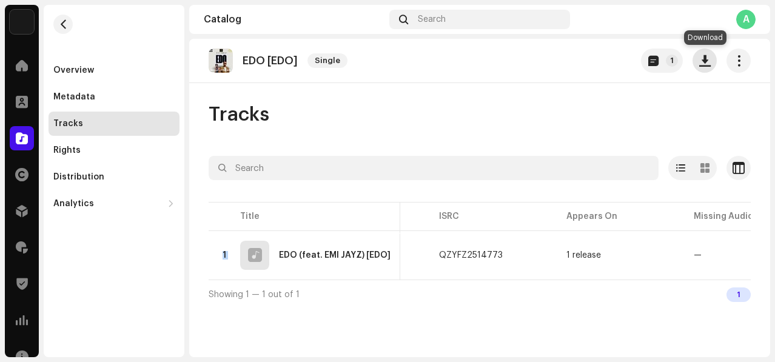
click at [702, 65] on span "button" at bounding box center [705, 61] width 12 height 10
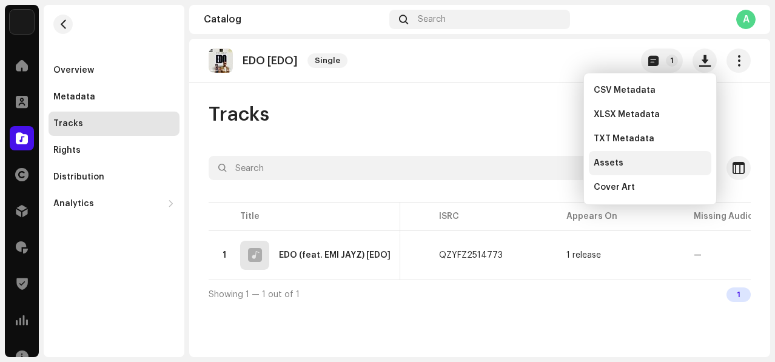
click at [604, 162] on span "Assets" at bounding box center [608, 163] width 30 height 10
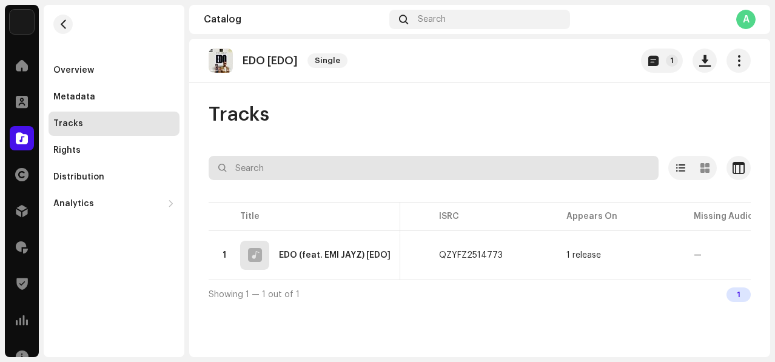
click at [367, 159] on input "text" at bounding box center [433, 168] width 450 height 24
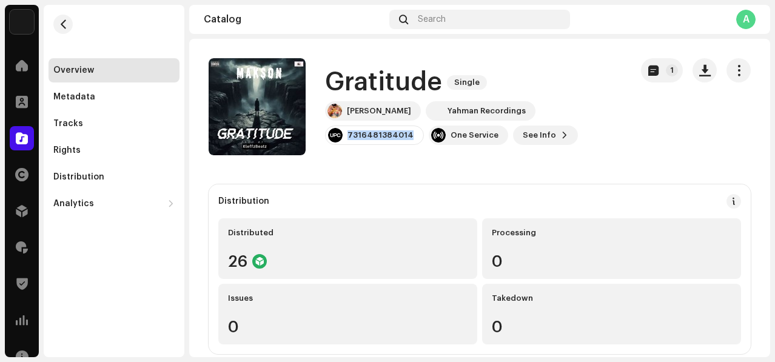
drag, startPoint x: 524, startPoint y: 110, endPoint x: 609, endPoint y: 110, distance: 85.5
click at [609, 110] on div "Makson Yahman Recordings 7316481384014 One Service See Info 1" at bounding box center [473, 123] width 296 height 44
copy div "7316481384014"
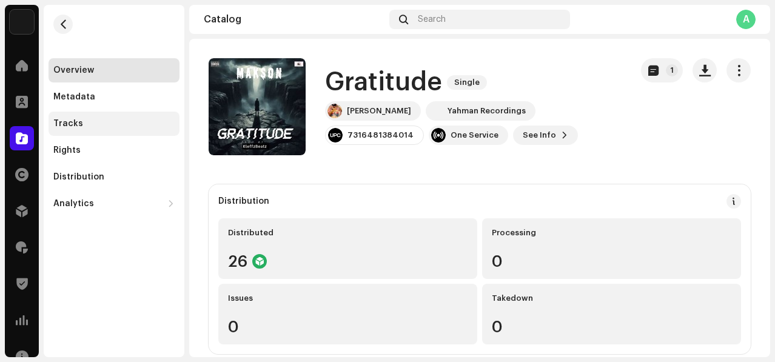
click at [67, 119] on div "Tracks" at bounding box center [68, 124] width 30 height 10
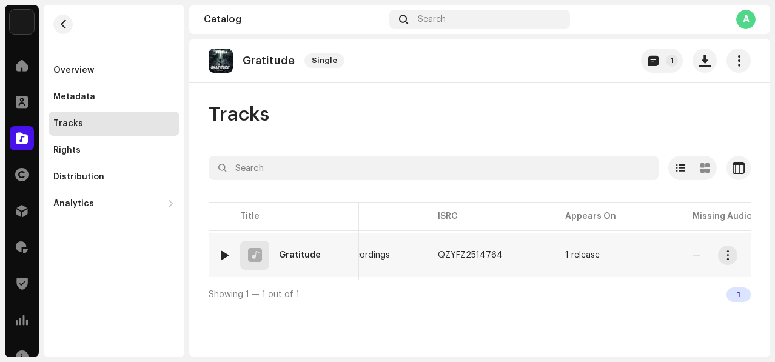
scroll to position [0, 309]
copy tr "Gratitude 7142825 Makson Yahman Recordings QZYFZ2514764"
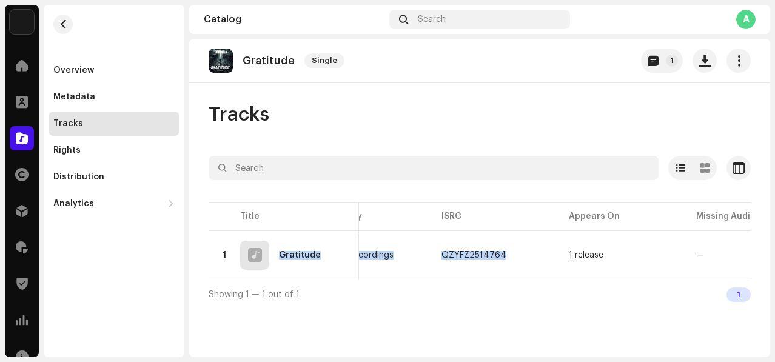
drag, startPoint x: 273, startPoint y: 255, endPoint x: 518, endPoint y: 122, distance: 279.0
click at [518, 122] on div "Tracks Selected 0 Options Filters Distribution status In progress Not started C…" at bounding box center [479, 205] width 581 height 206
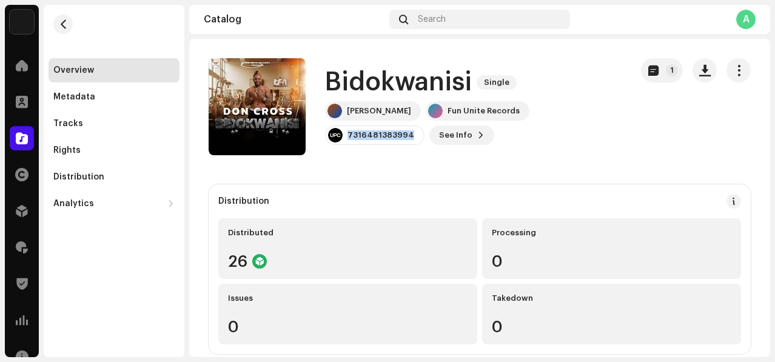
drag, startPoint x: 526, startPoint y: 108, endPoint x: 605, endPoint y: 110, distance: 78.8
click at [605, 110] on div "[PERSON_NAME] Fun Unite Records 7316481383994 See Info 1" at bounding box center [473, 123] width 296 height 44
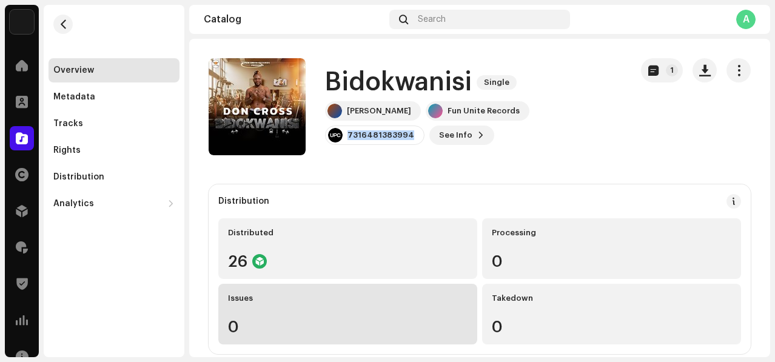
copy div "7316481383994"
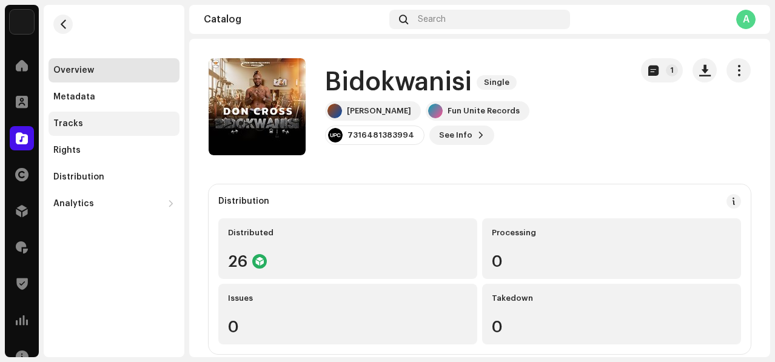
click at [84, 121] on div "Tracks" at bounding box center [113, 124] width 121 height 10
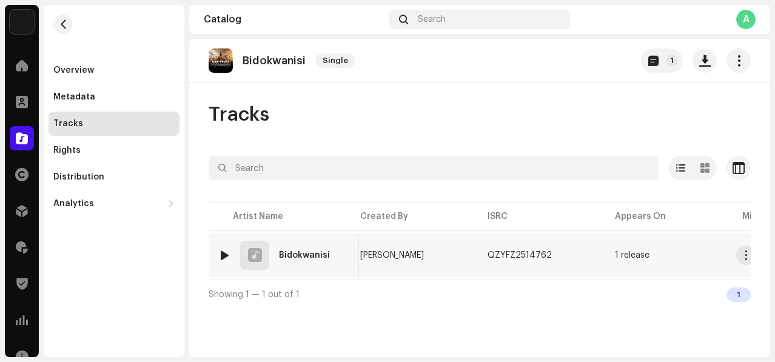
scroll to position [0, 278]
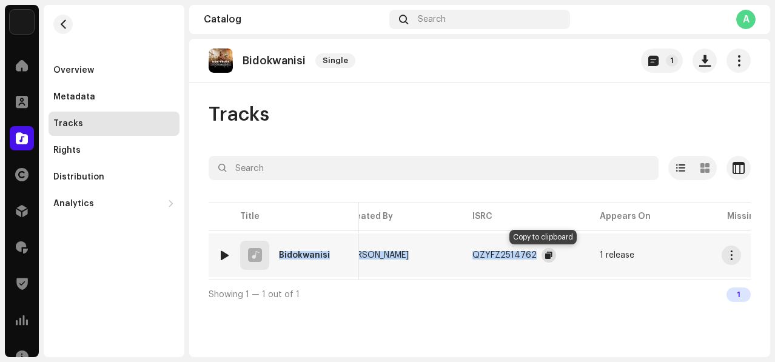
copy tr "Bidokwanisi 7142769 Don Cross Don Cross QZYFZ2514762"
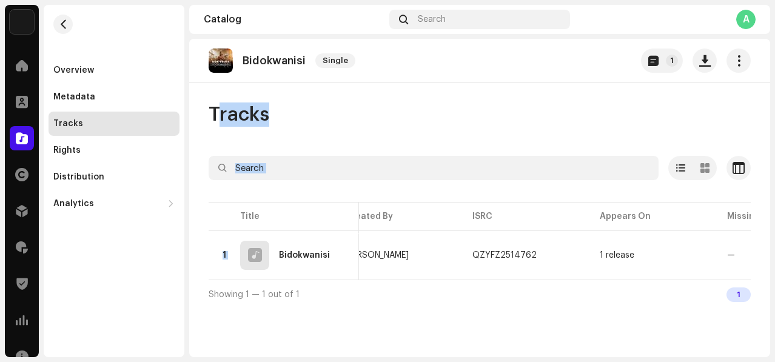
drag, startPoint x: 278, startPoint y: 250, endPoint x: 532, endPoint y: 99, distance: 294.9
click at [532, 99] on div "Bidokwanisi Single 1 Tracks Selected 0 Options Filters Distribution status In p…" at bounding box center [479, 198] width 581 height 318
